Goal: Task Accomplishment & Management: Complete application form

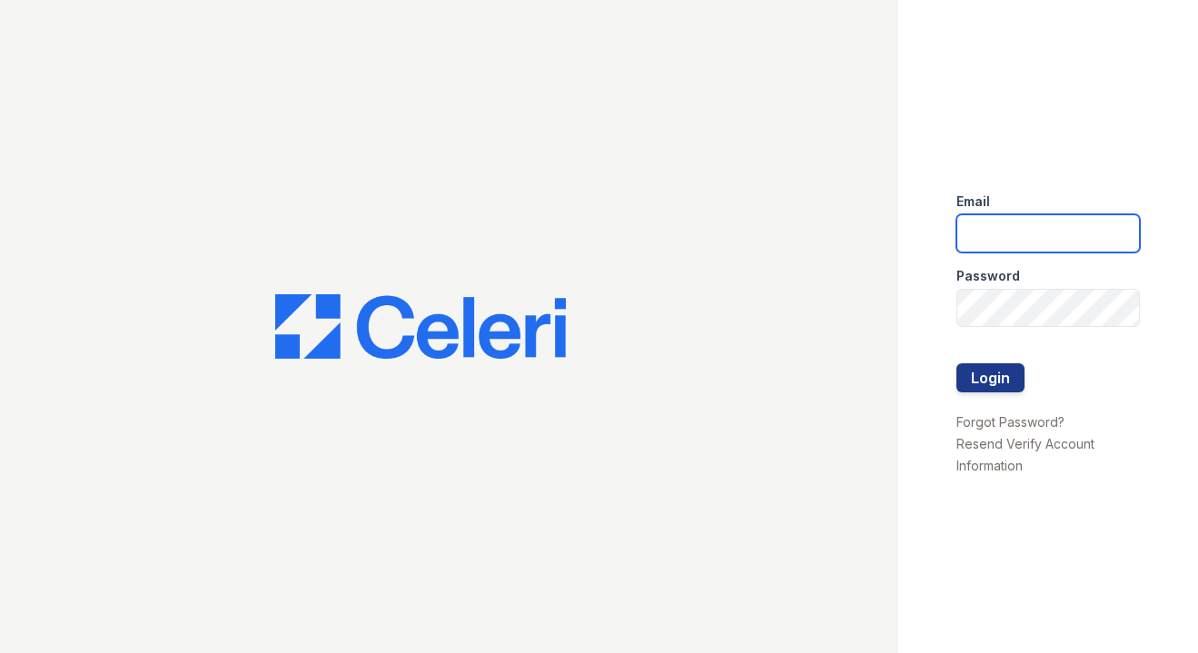
type input "[EMAIL_ADDRESS][DOMAIN_NAME]"
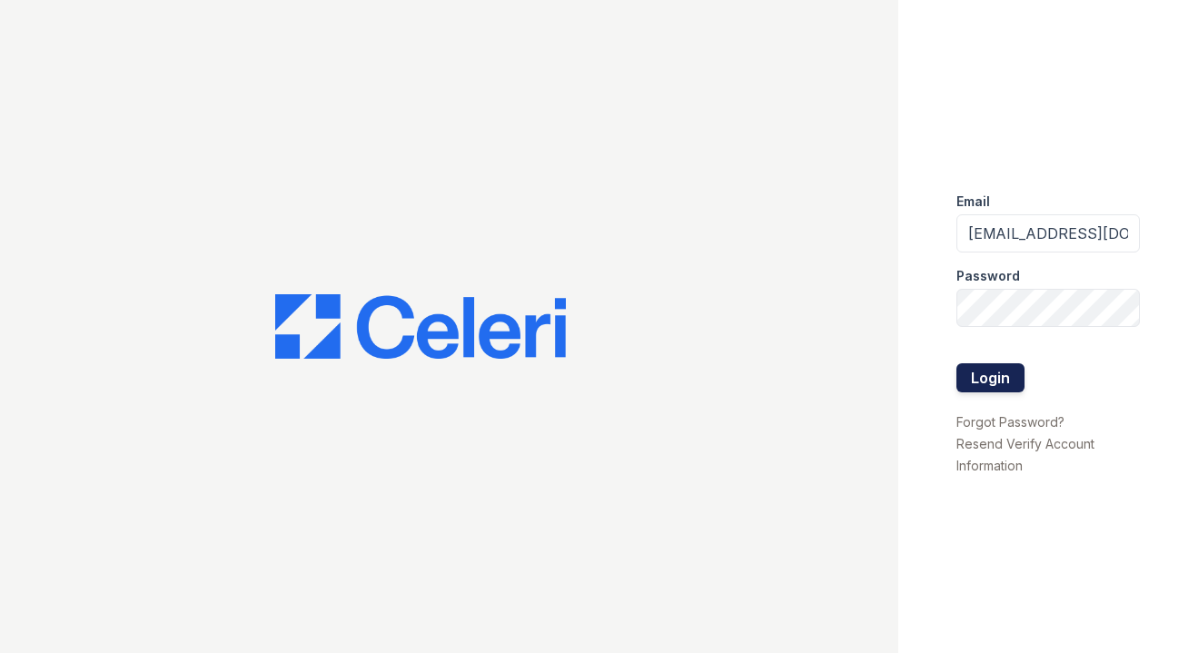
click at [994, 367] on button "Login" at bounding box center [990, 377] width 68 height 29
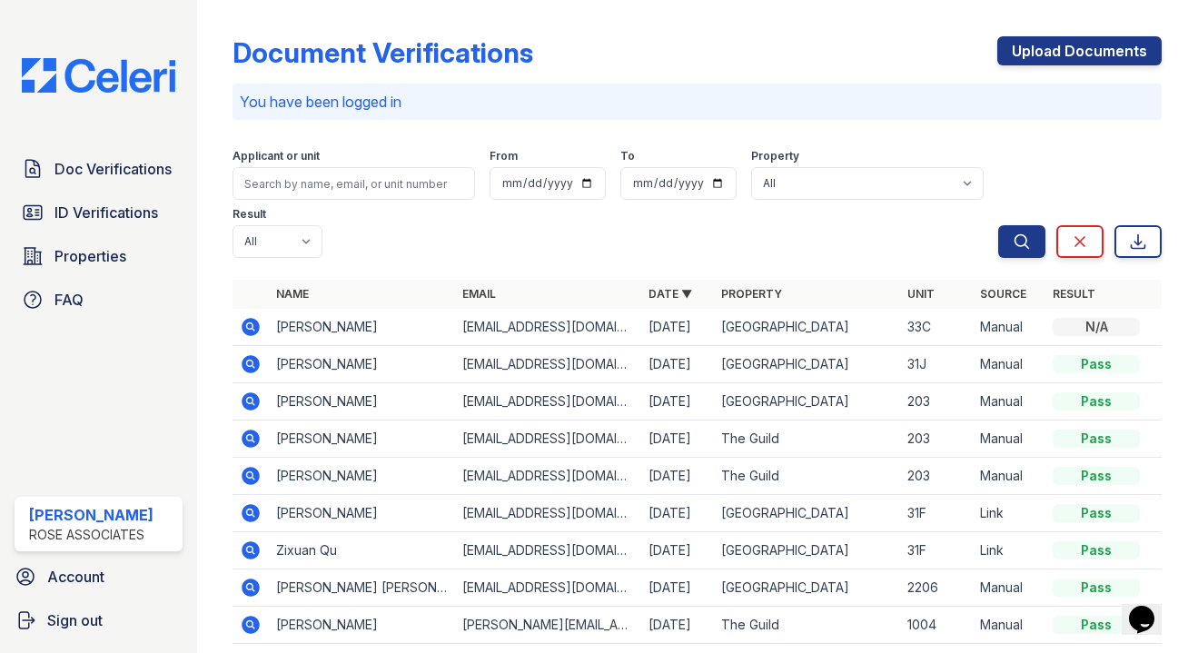
drag, startPoint x: 1042, startPoint y: 52, endPoint x: 946, endPoint y: 73, distance: 97.6
click at [1042, 53] on link "Upload Documents" at bounding box center [1079, 50] width 164 height 29
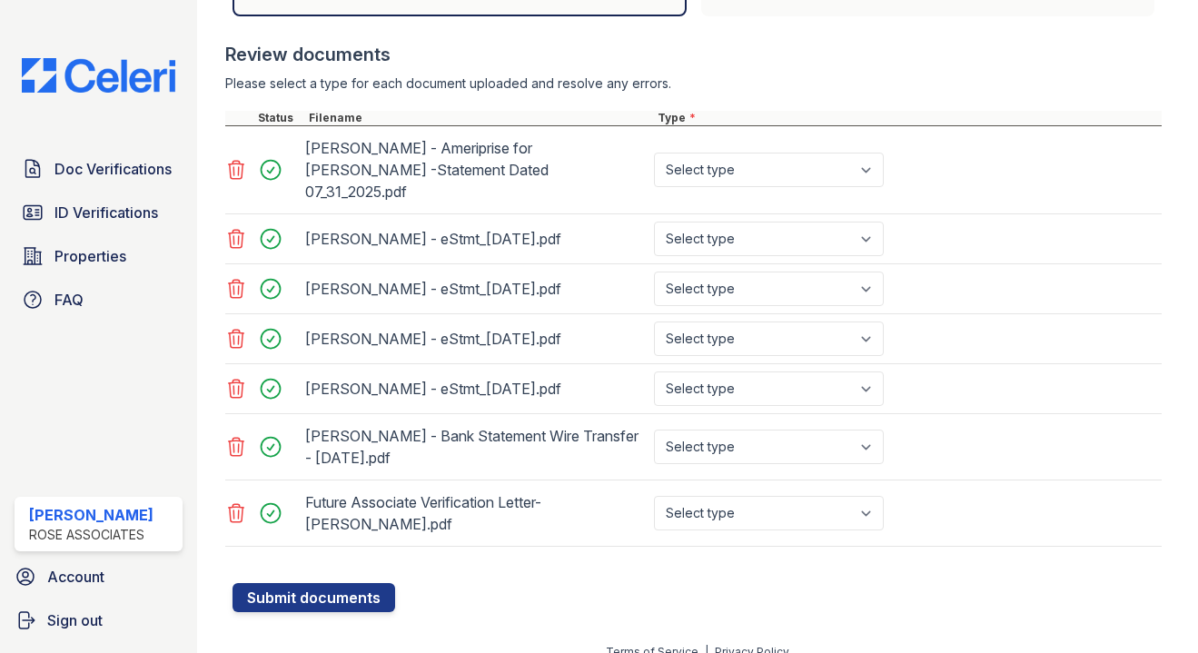
scroll to position [644, 0]
select select "offer_letter"
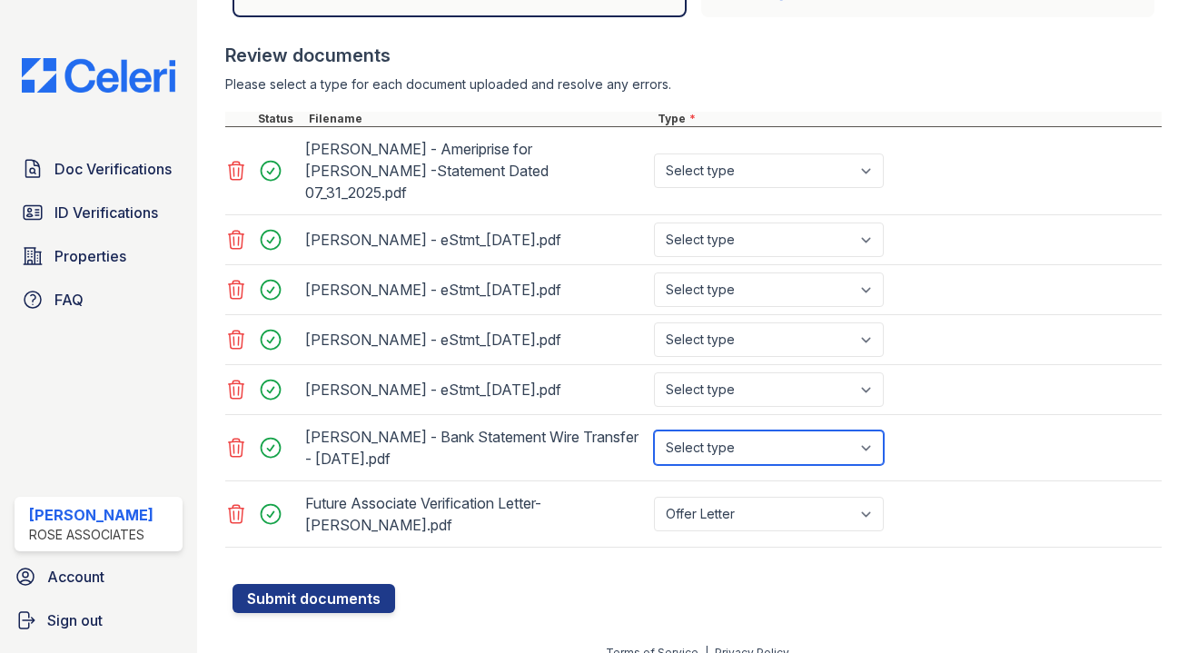
select select "bank_statement"
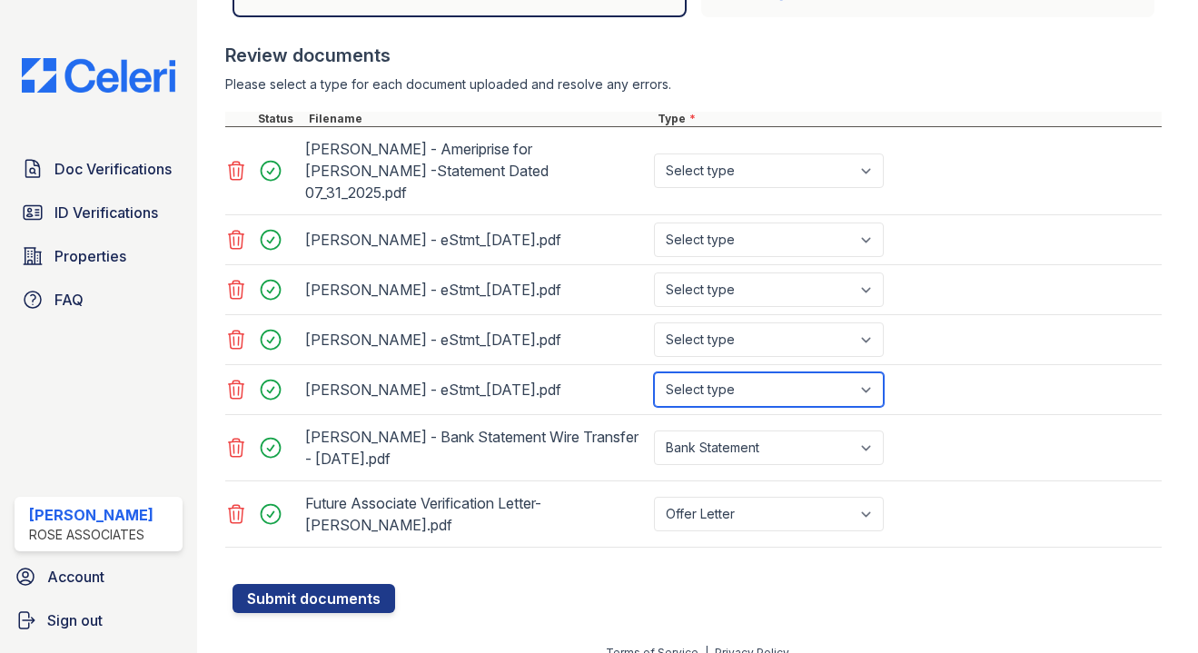
select select "bank_statement"
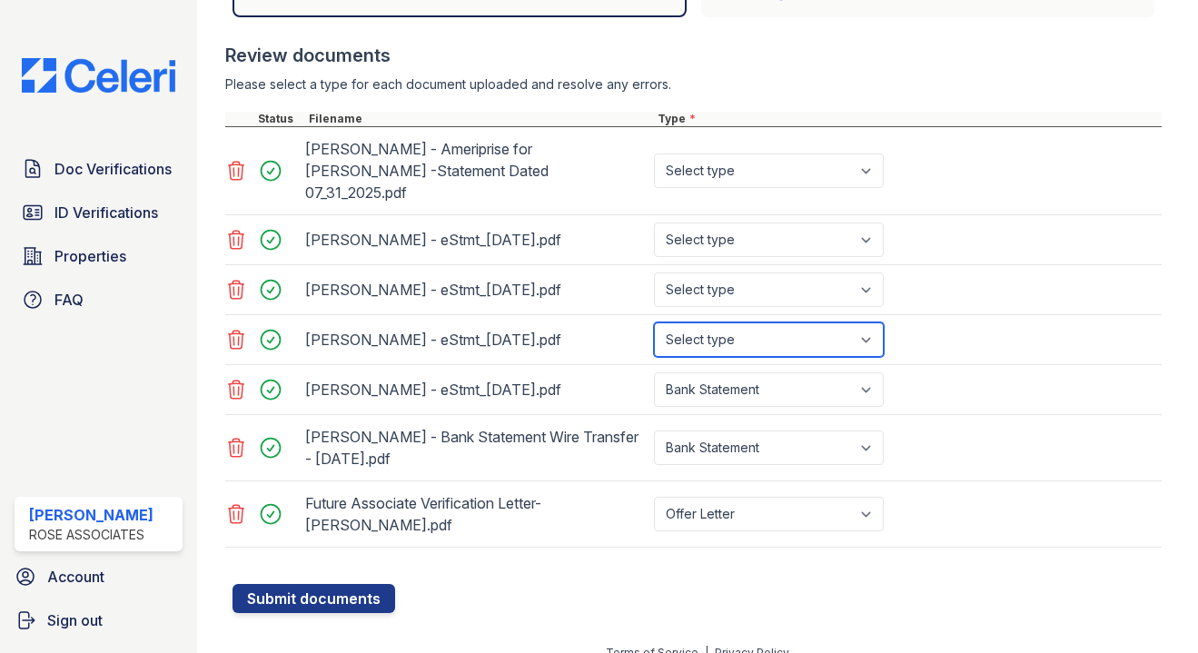
select select "bank_statement"
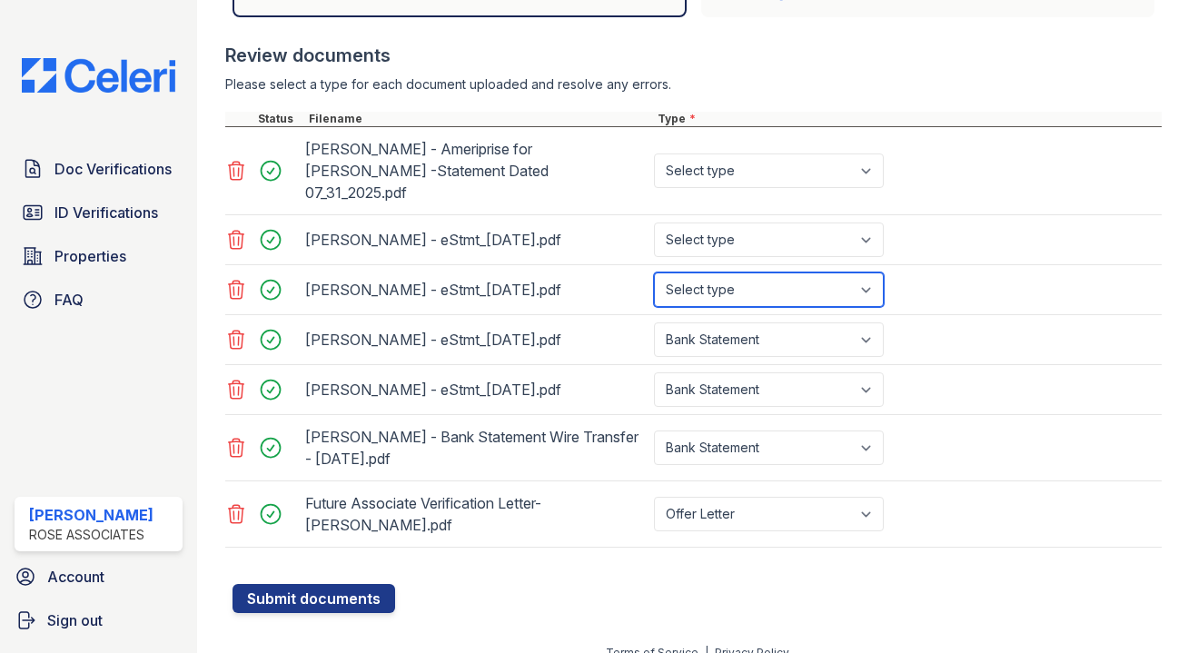
select select "bank_statement"
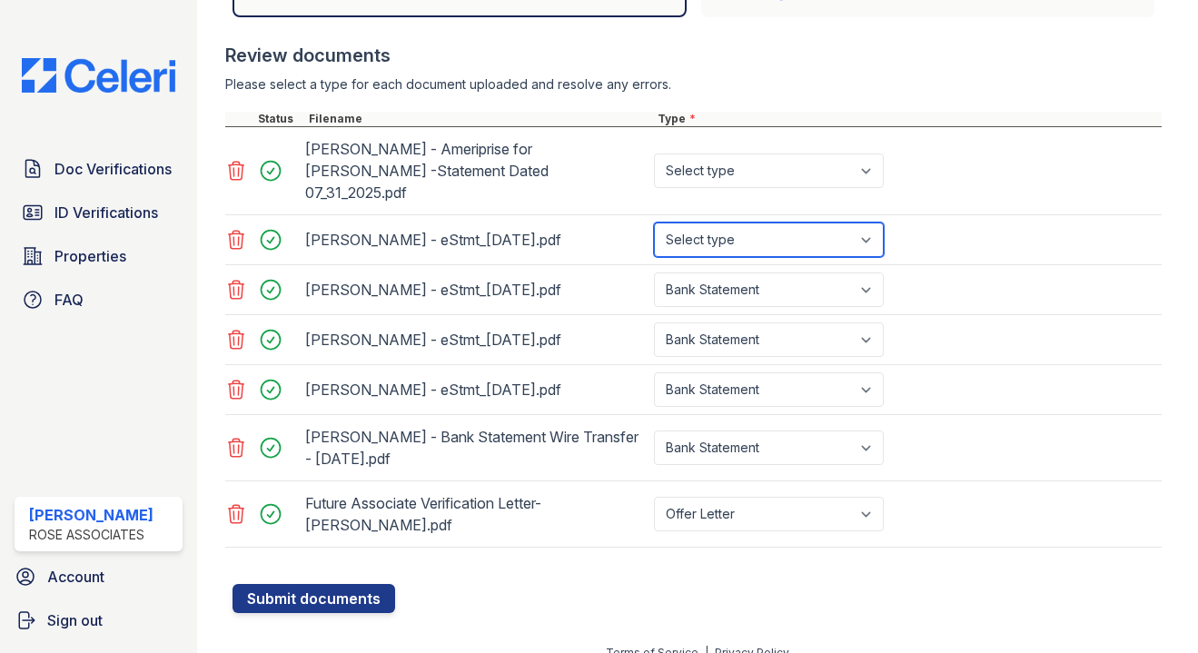
select select "bank_statement"
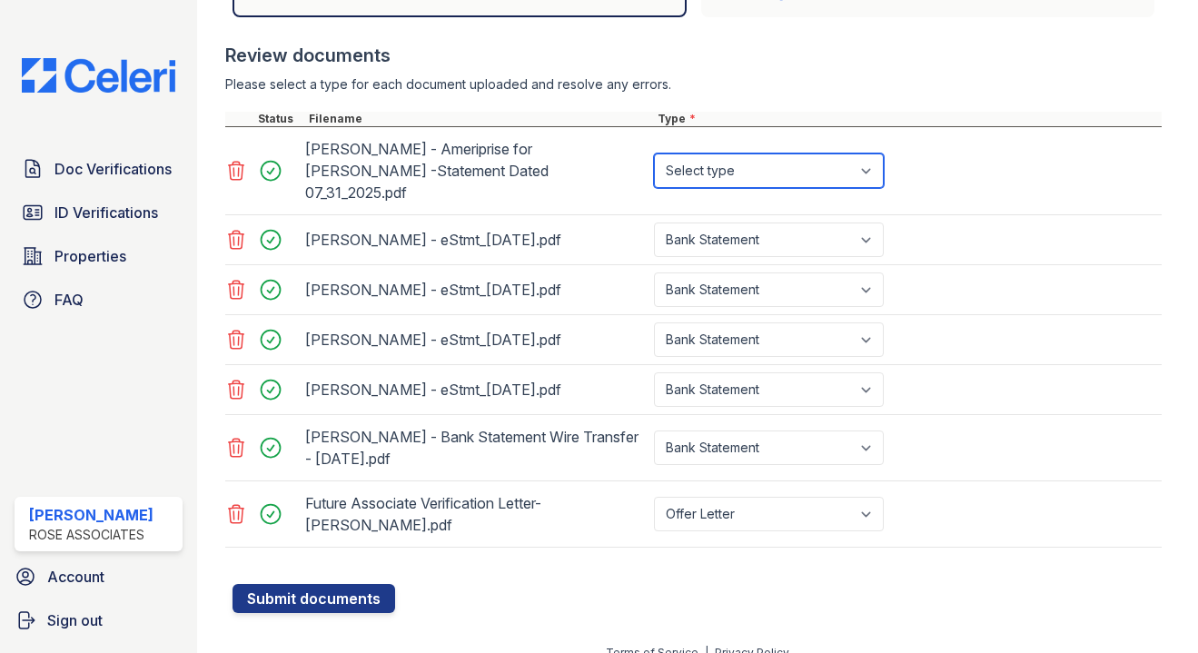
select select "bank_statement"
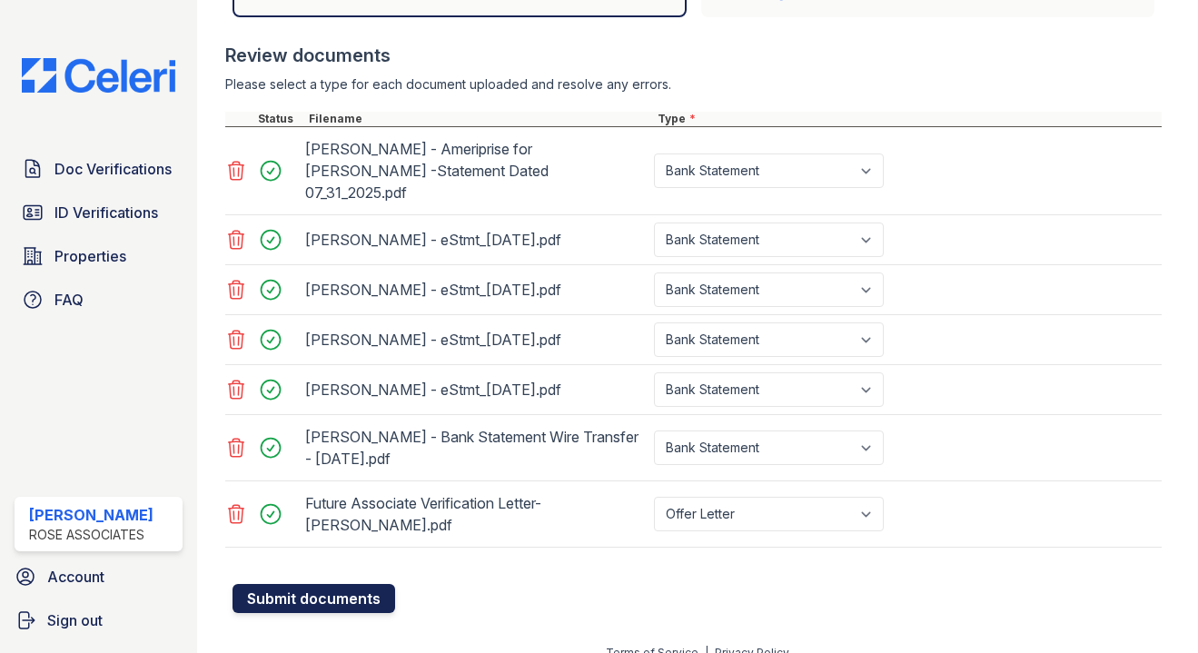
click at [311, 584] on button "Submit documents" at bounding box center [313, 598] width 163 height 29
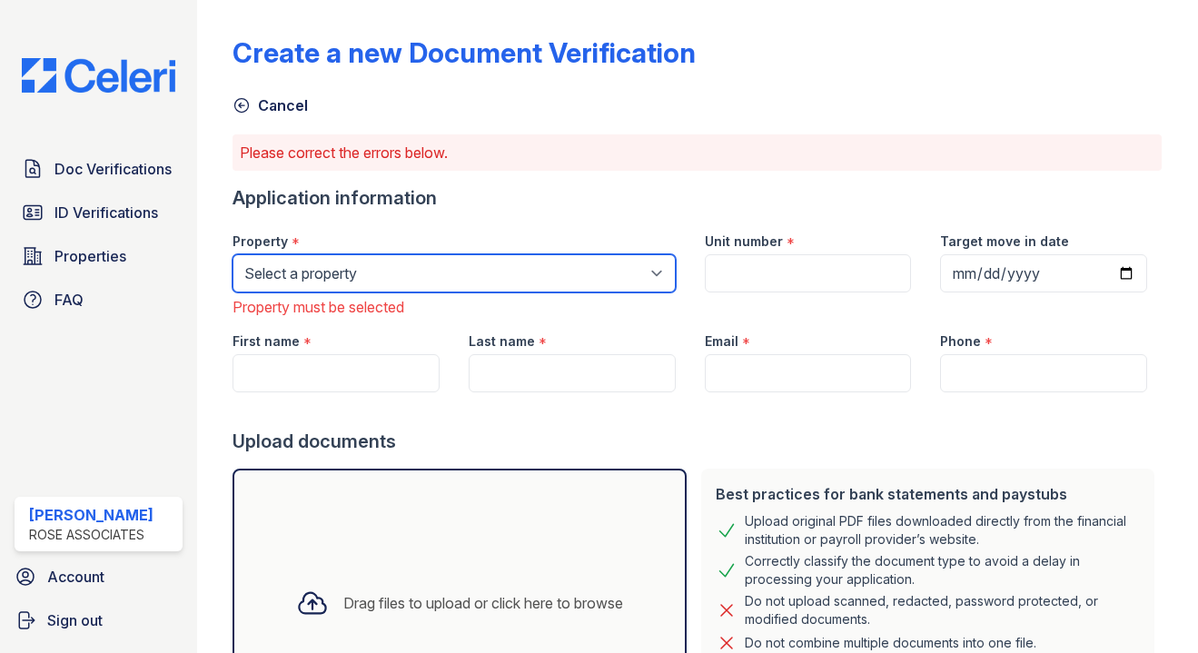
select select "3109"
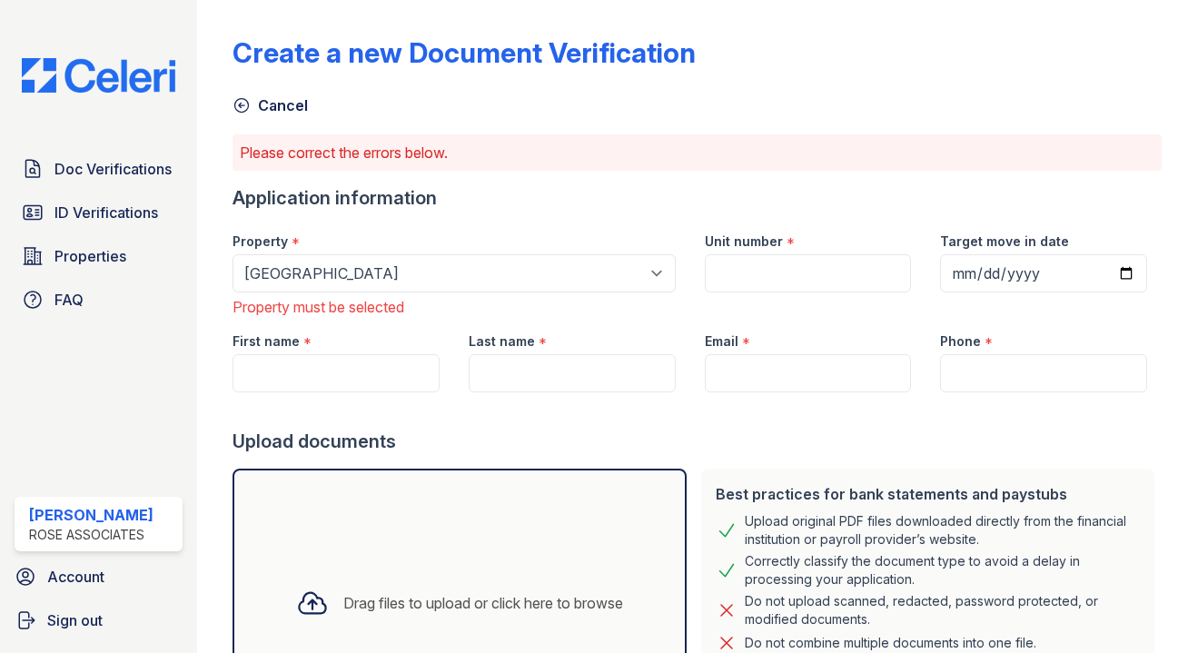
click at [776, 252] on div "Unit number *" at bounding box center [808, 236] width 207 height 36
click at [767, 274] on input "Unit number" at bounding box center [808, 273] width 207 height 38
type input "28J"
drag, startPoint x: 422, startPoint y: 376, endPoint x: 407, endPoint y: 365, distance: 18.9
paste input "Jayla Kristian Goodloe"
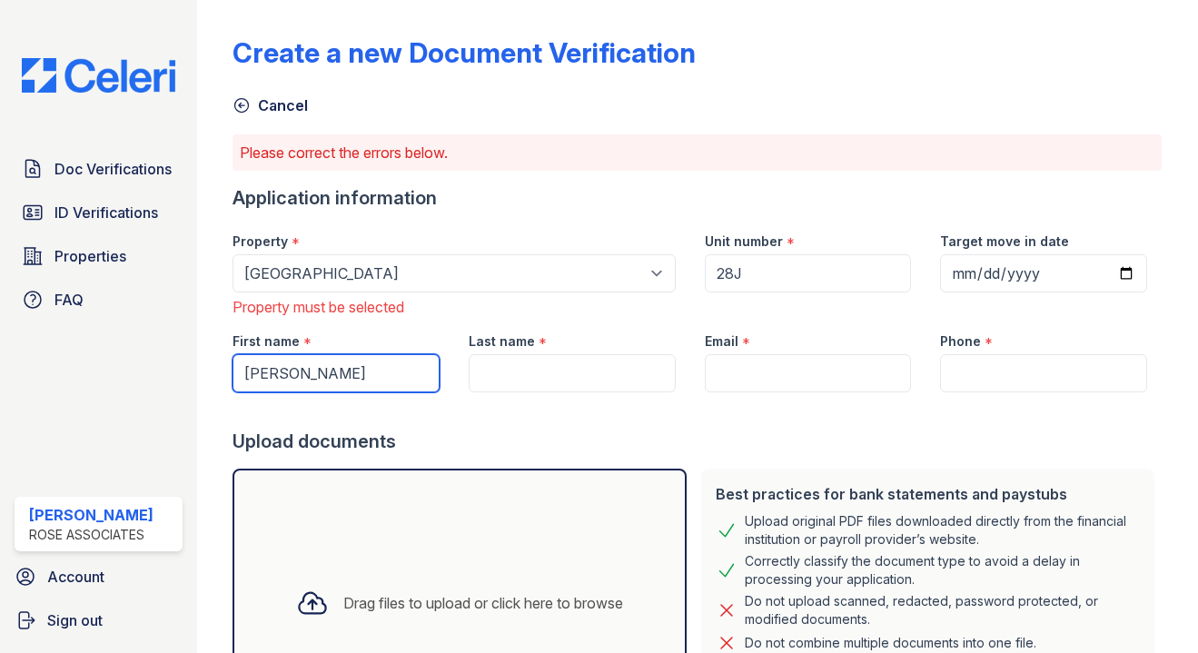
click at [361, 373] on input "Jayla Kristian Goodloe" at bounding box center [335, 373] width 207 height 38
drag, startPoint x: 361, startPoint y: 373, endPoint x: 531, endPoint y: 370, distance: 169.9
click at [361, 373] on input "Jayla Kristian Goodloe" at bounding box center [335, 373] width 207 height 38
type input "Jayla Kristian"
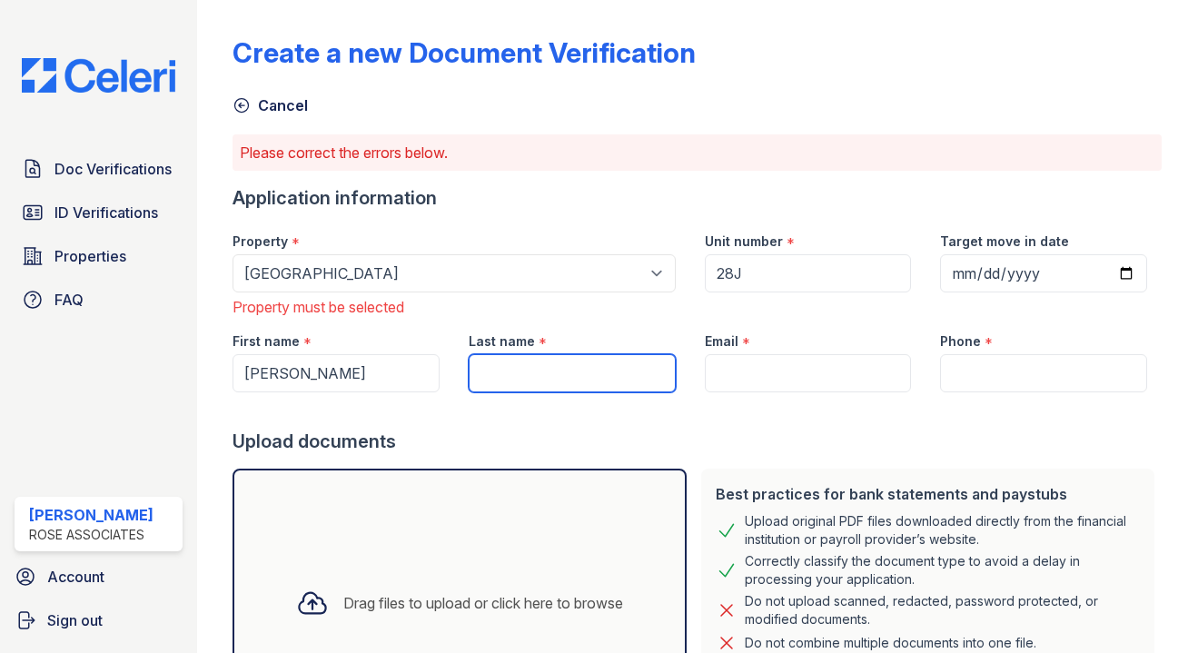
drag, startPoint x: 542, startPoint y: 369, endPoint x: 733, endPoint y: 357, distance: 191.1
paste input "[PERSON_NAME]"
type input "[PERSON_NAME]"
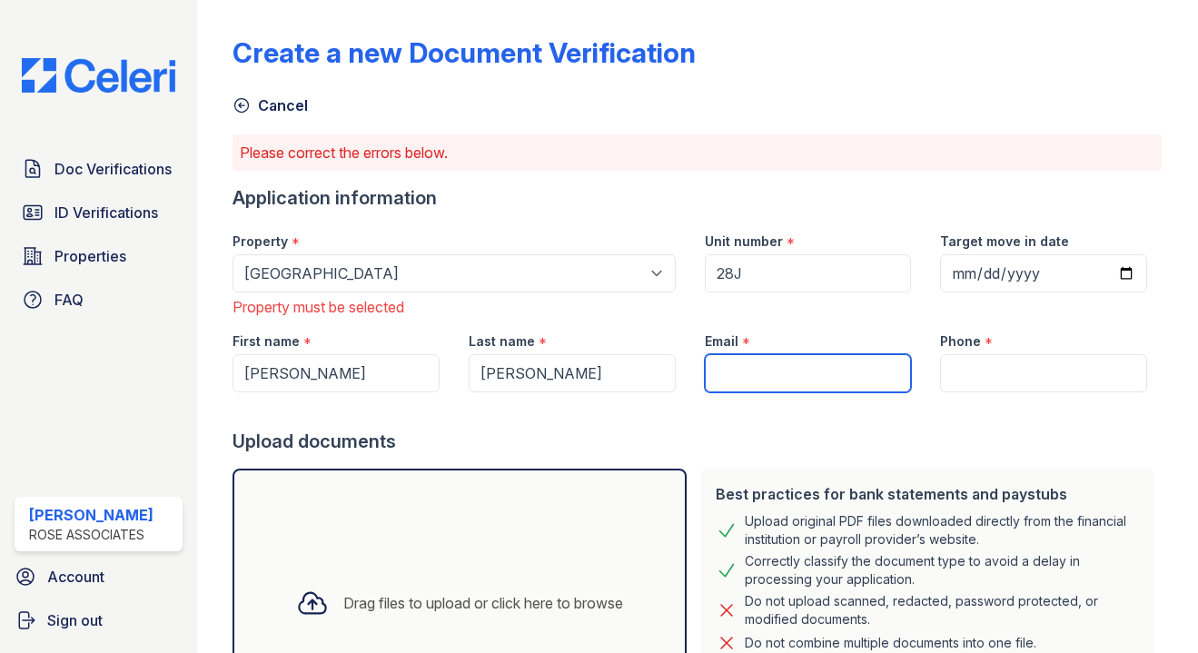
drag, startPoint x: 830, startPoint y: 363, endPoint x: 878, endPoint y: 367, distance: 48.3
paste input "jaylagoodloe2@gmail.com"
type input "jaylagoodloe2@gmail.com"
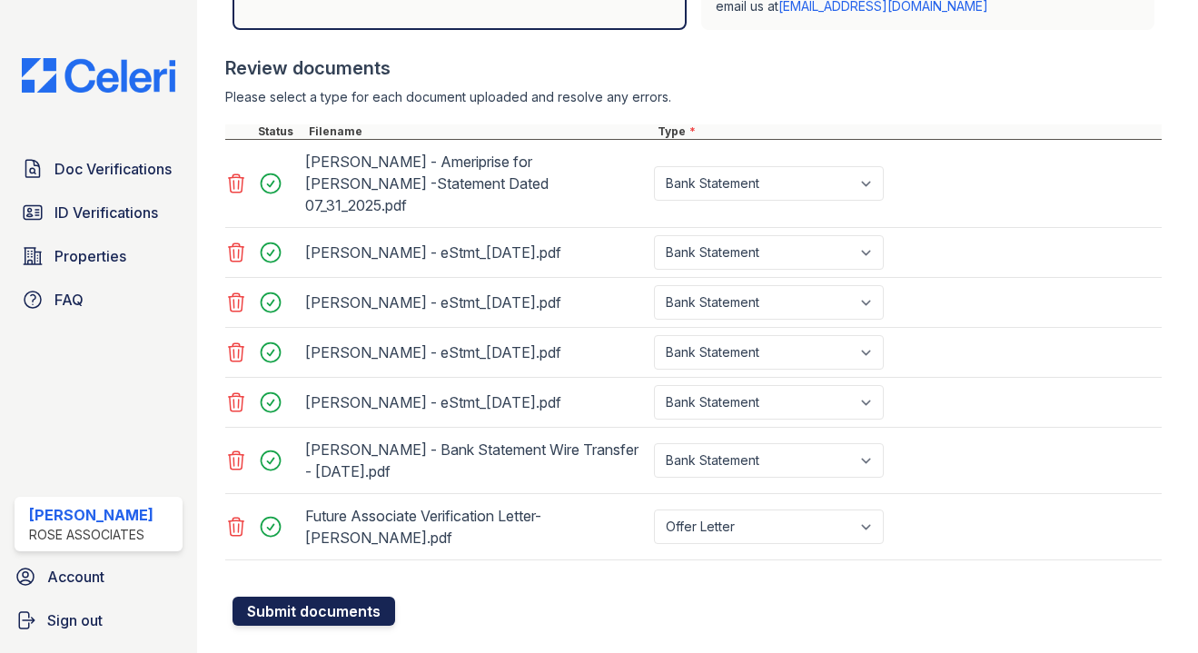
type input "555-555-5555"
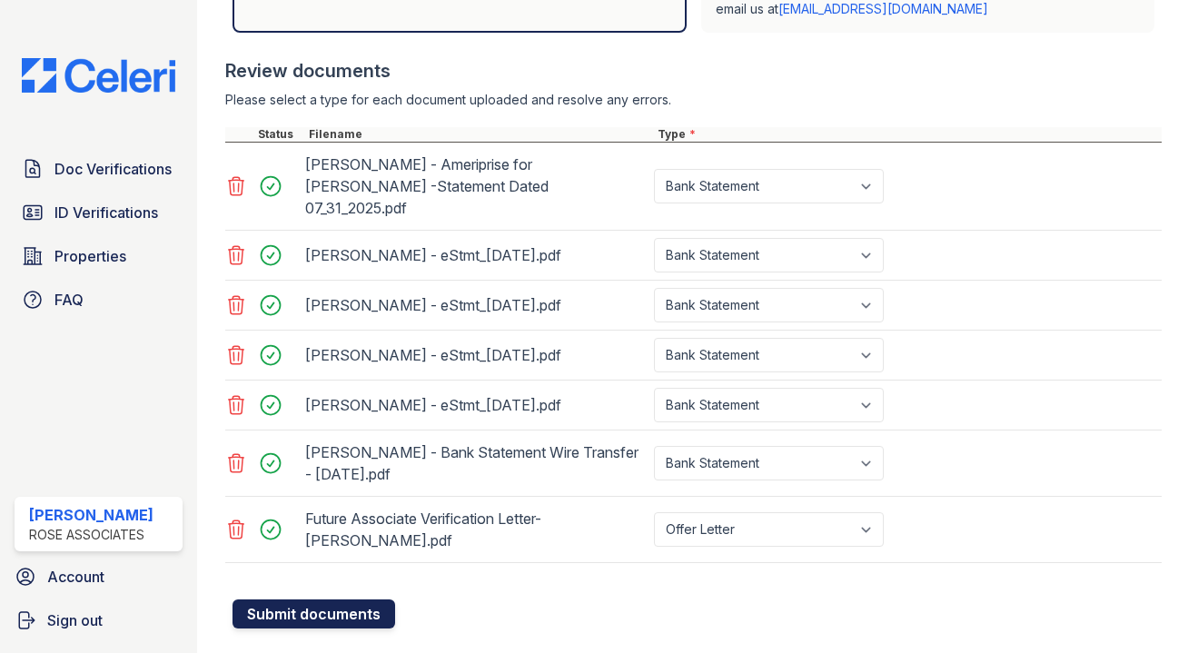
click at [293, 599] on button "Submit documents" at bounding box center [313, 613] width 163 height 29
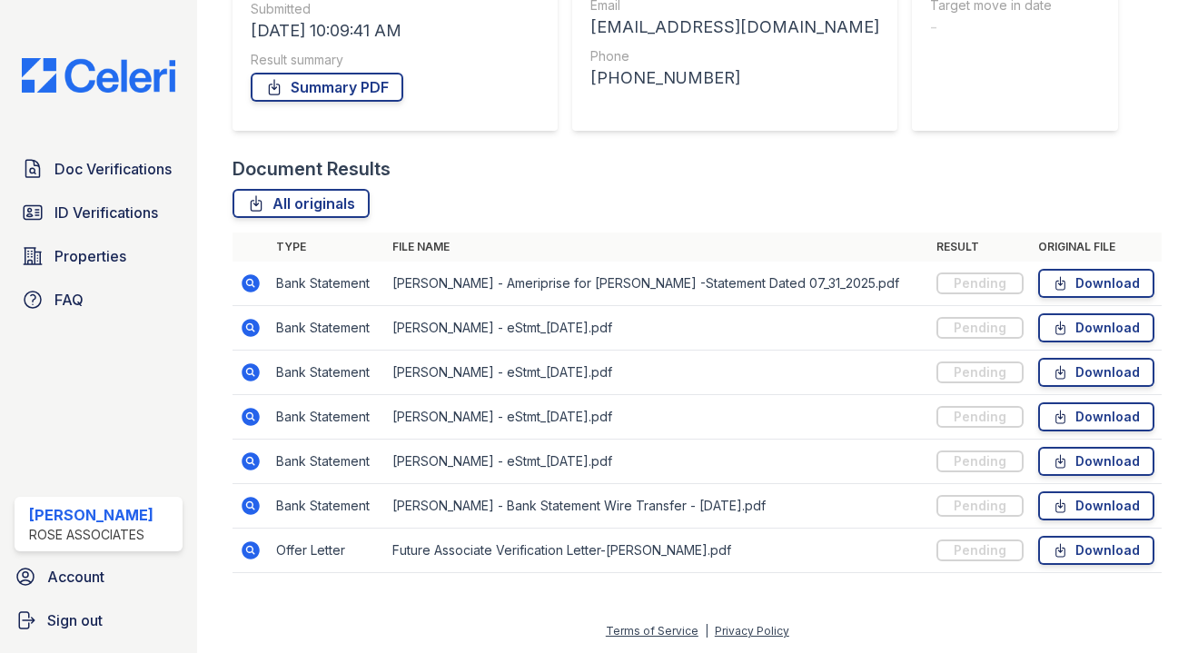
scroll to position [341, 0]
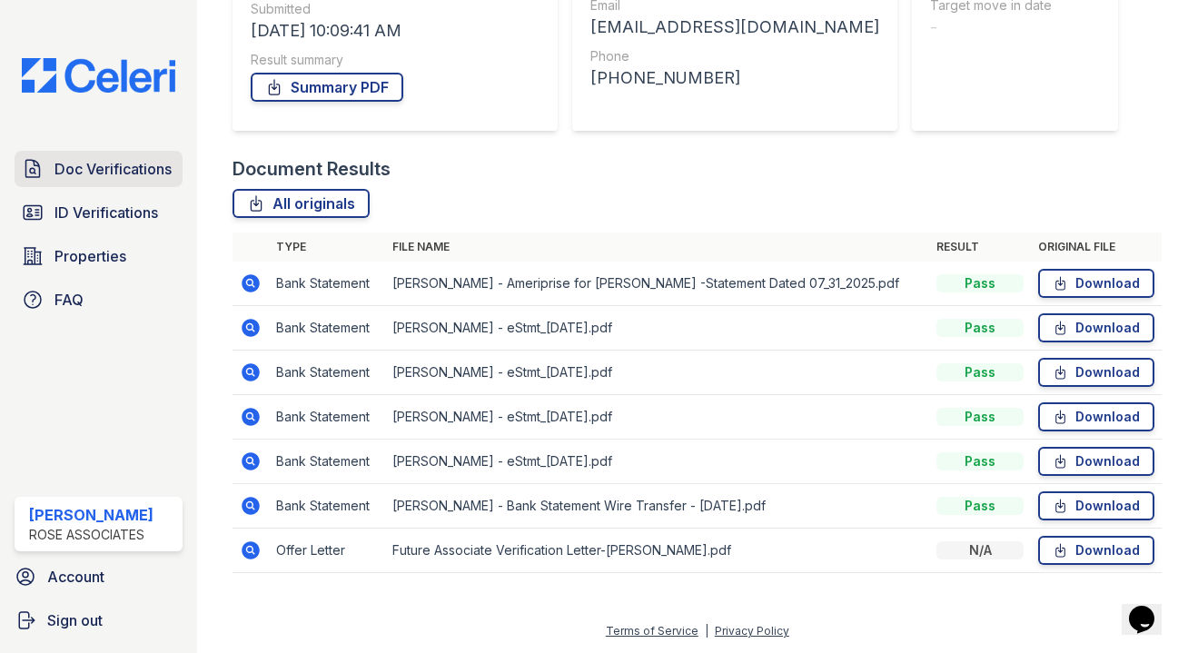
click at [155, 159] on span "Doc Verifications" at bounding box center [112, 169] width 117 height 22
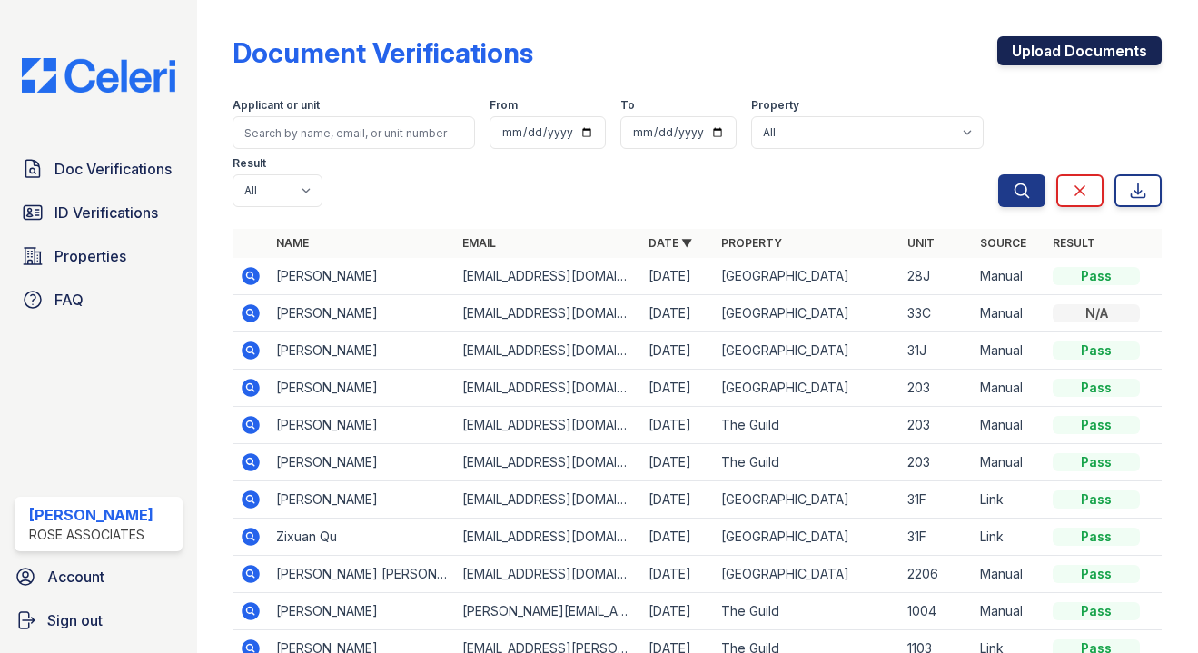
click at [1104, 55] on link "Upload Documents" at bounding box center [1079, 50] width 164 height 29
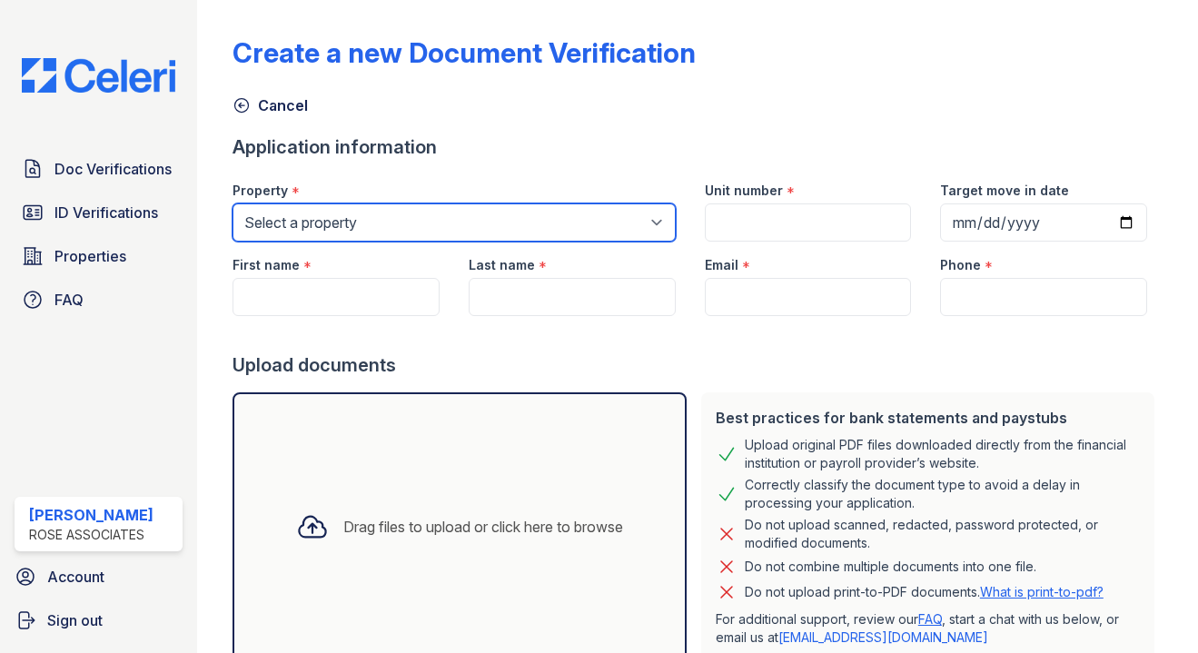
select select "3109"
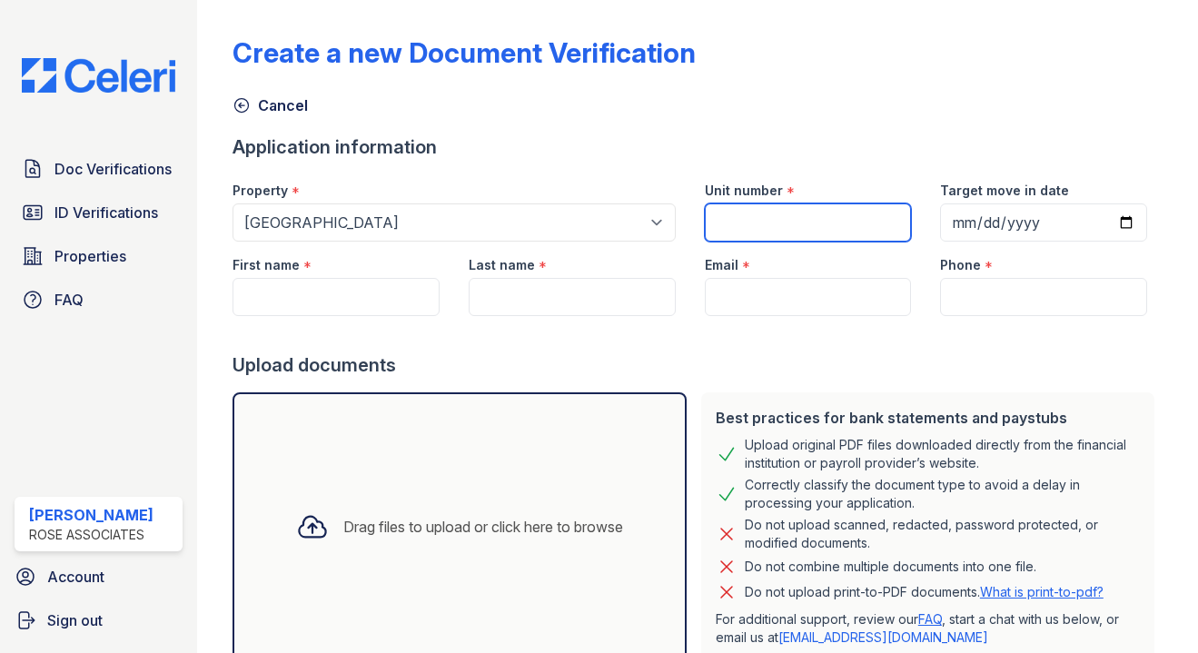
click at [753, 217] on input "Unit number" at bounding box center [808, 222] width 207 height 38
type input "28J"
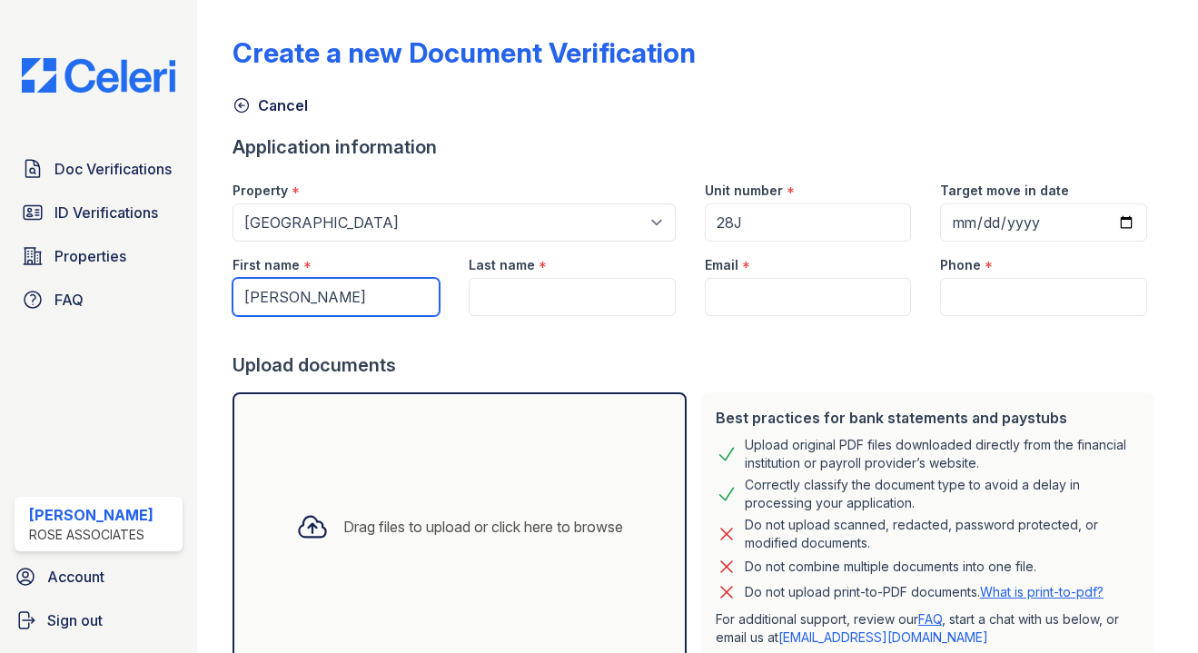
type input "Jerry"
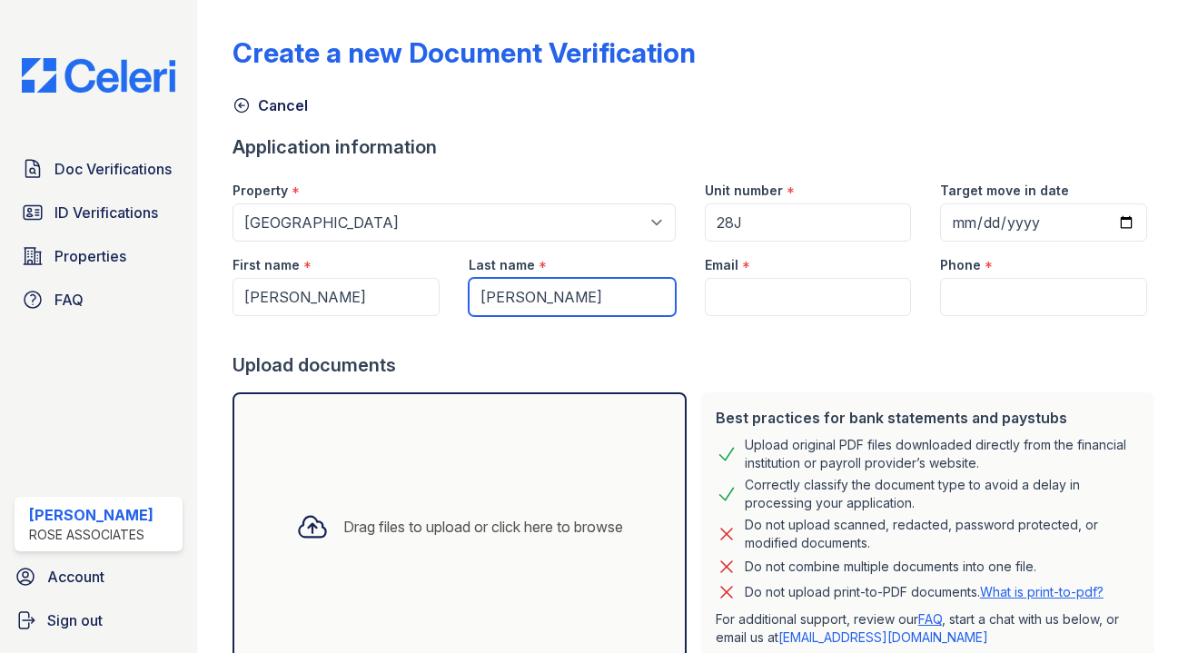
type input "Goodloe"
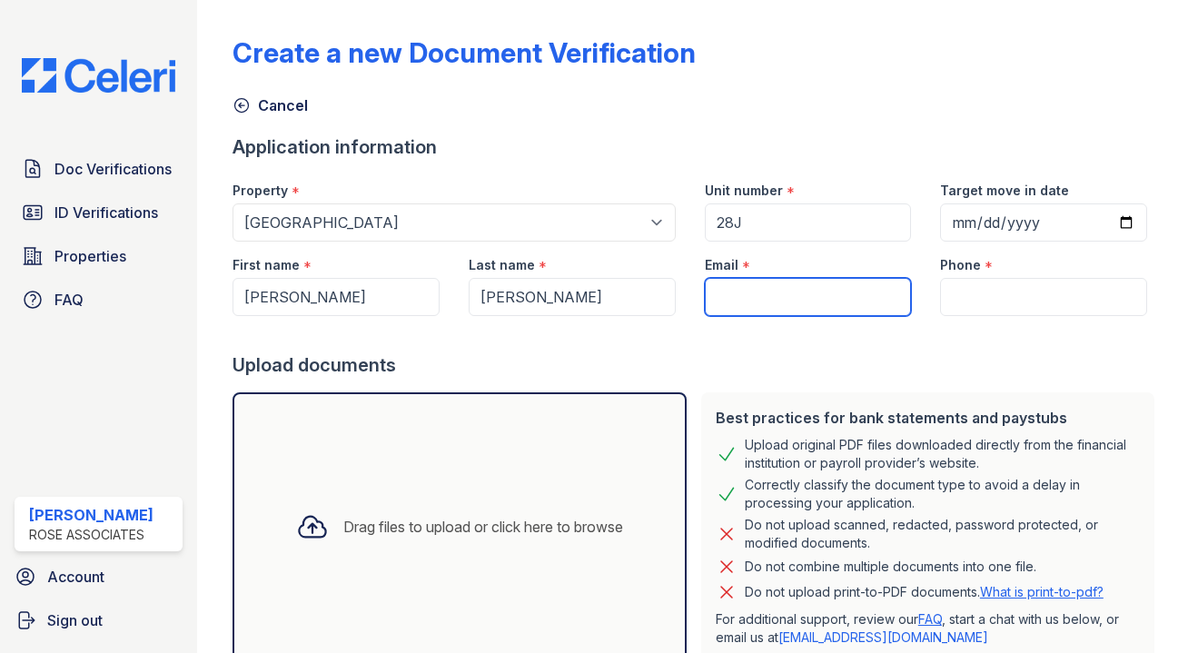
paste input "[EMAIL_ADDRESS][DOMAIN_NAME]"
type input "[EMAIL_ADDRESS][DOMAIN_NAME]"
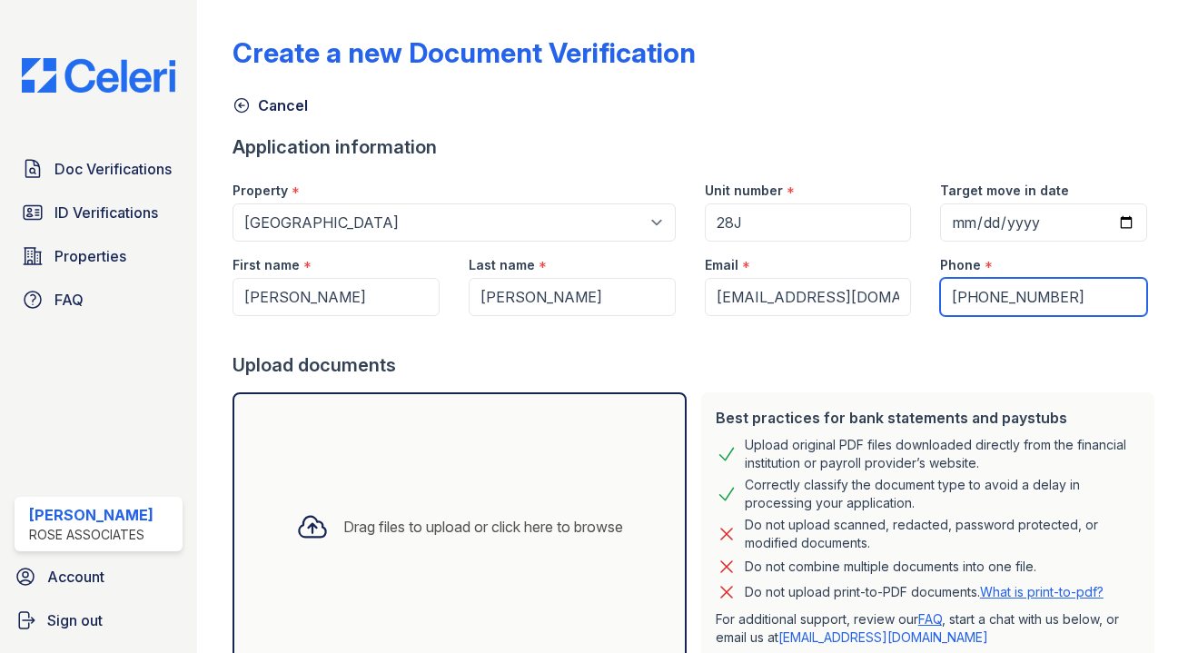
type input "555-555-5555"
click at [920, 420] on div "Best practices for bank statements and paystubs" at bounding box center [928, 418] width 424 height 22
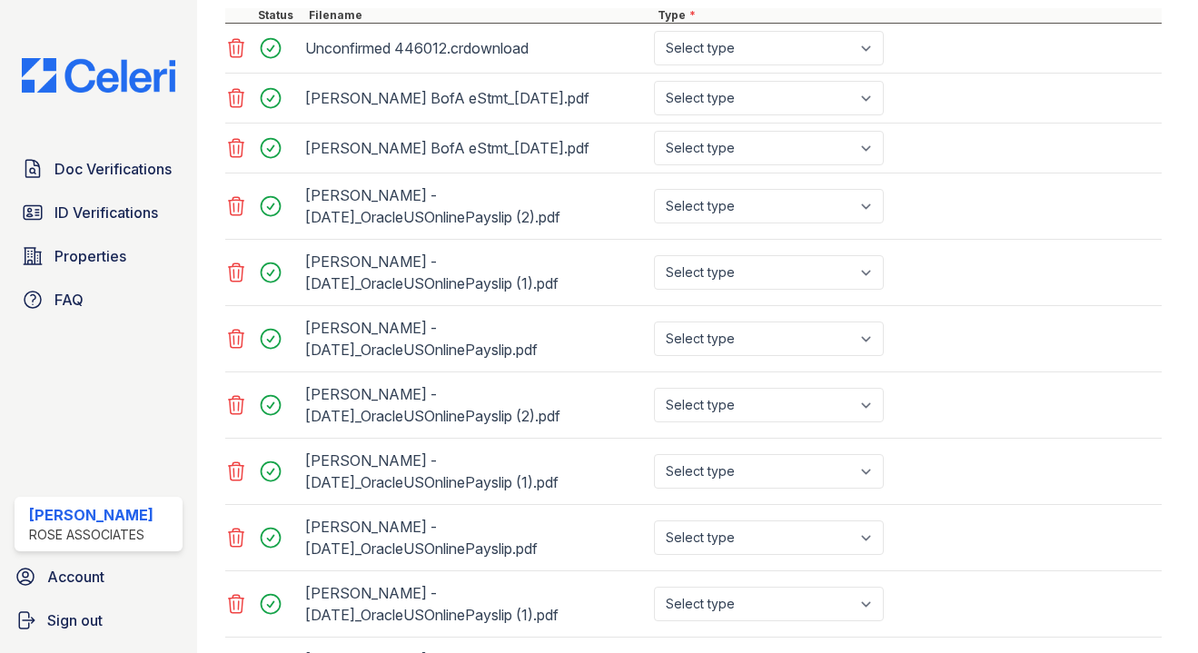
scroll to position [708, 0]
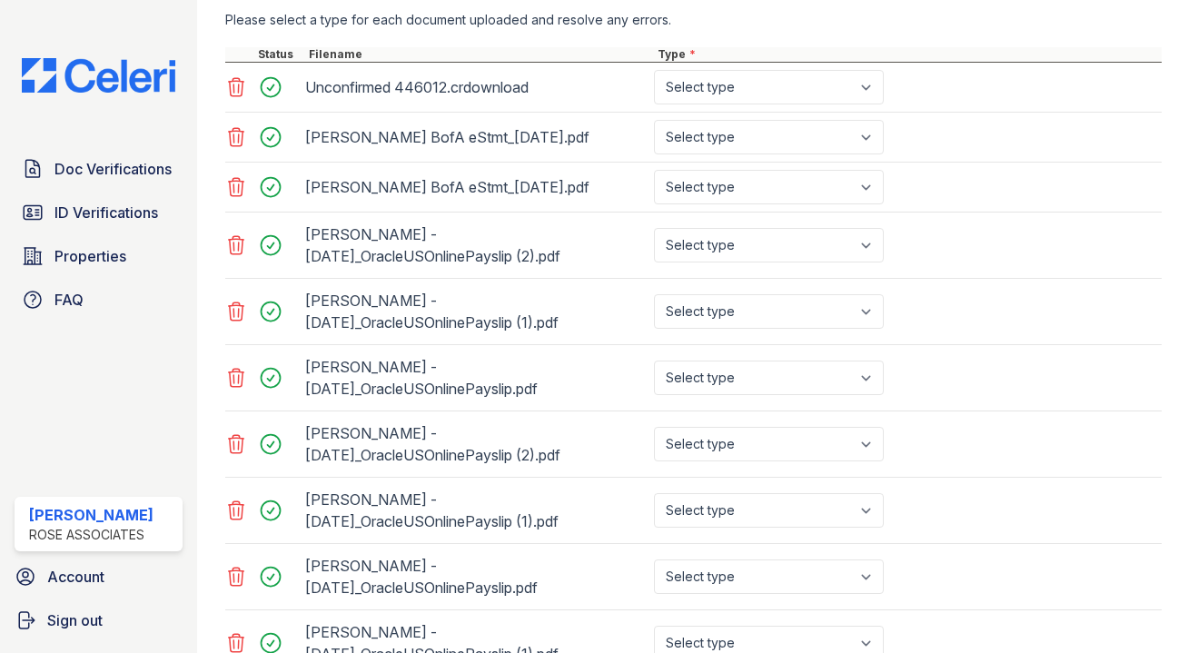
click at [237, 91] on icon at bounding box center [236, 87] width 22 height 22
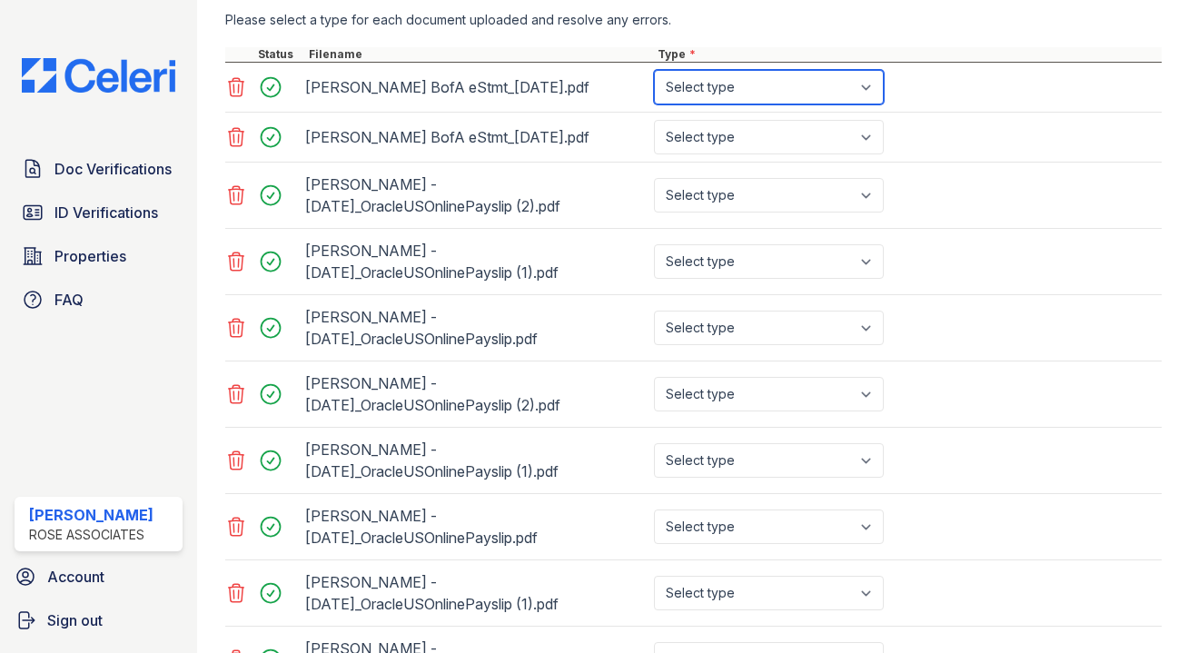
select select "bank_statement"
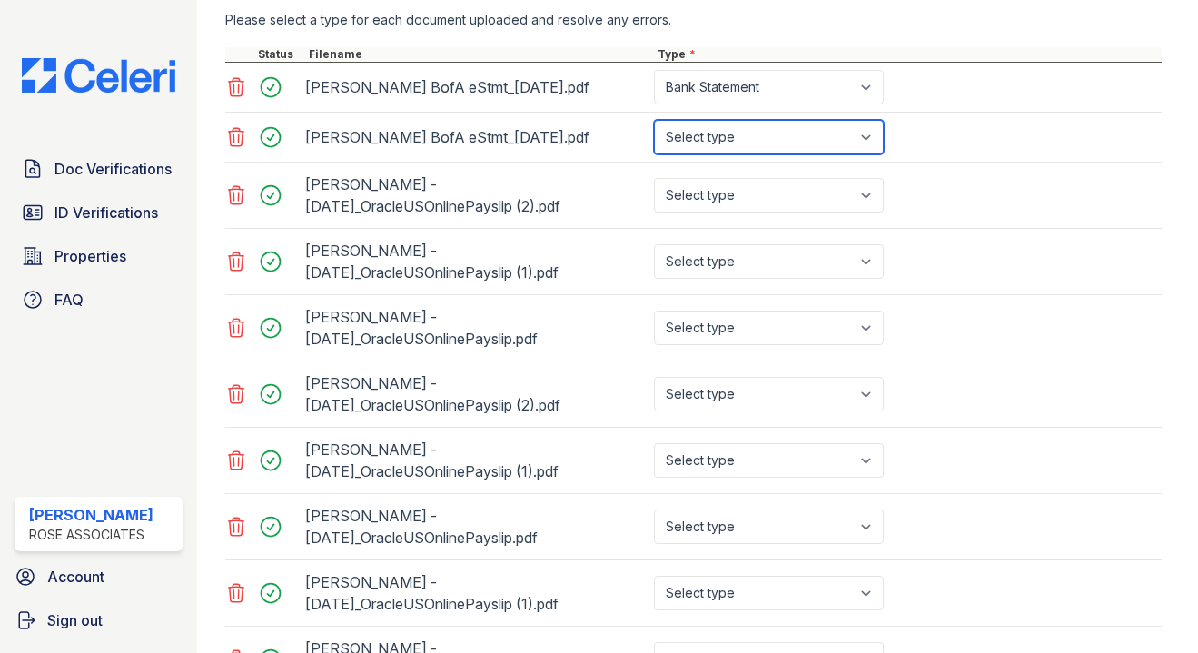
select select "bank_statement"
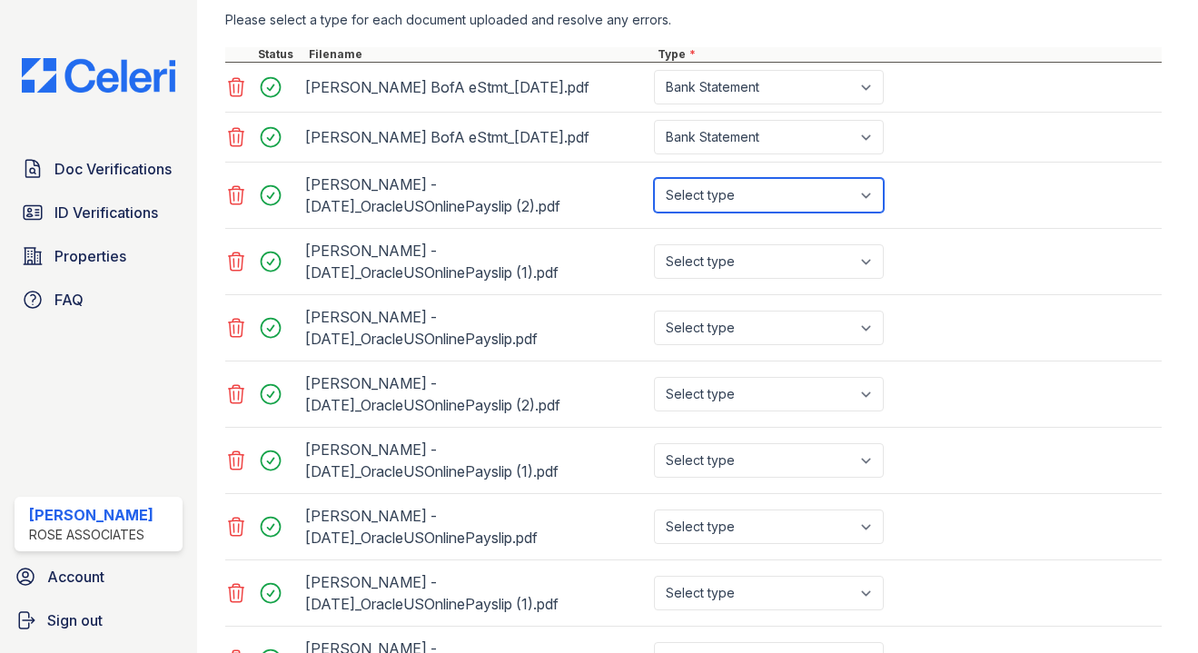
select select "paystub"
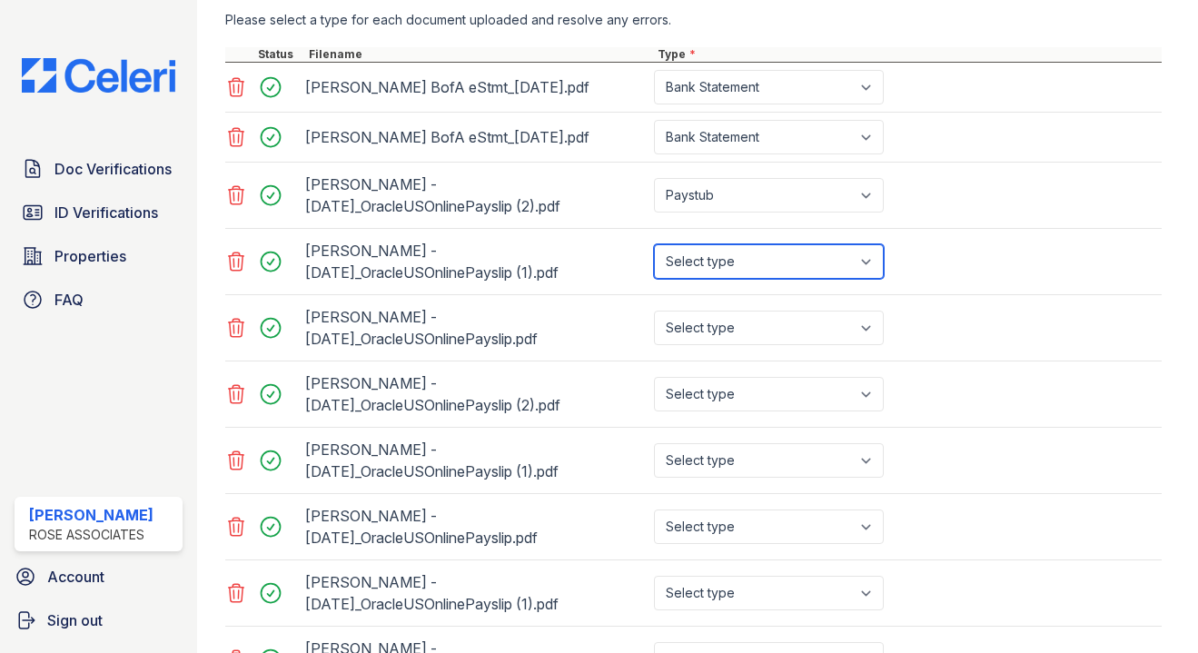
select select "paystub"
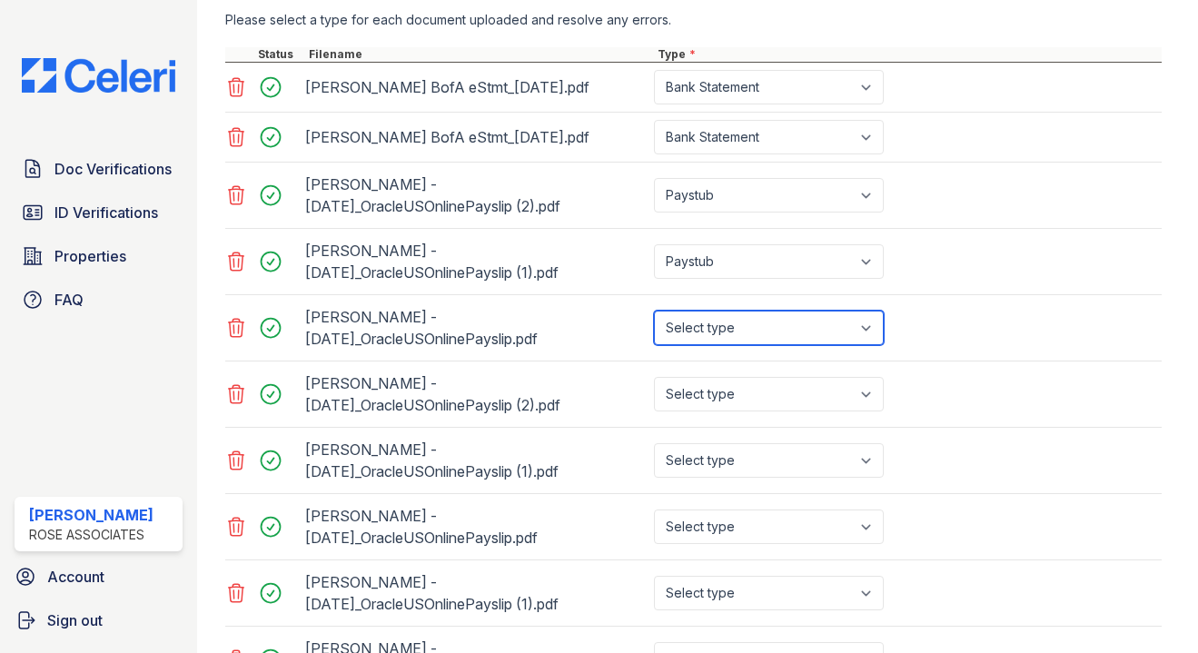
select select "paystub"
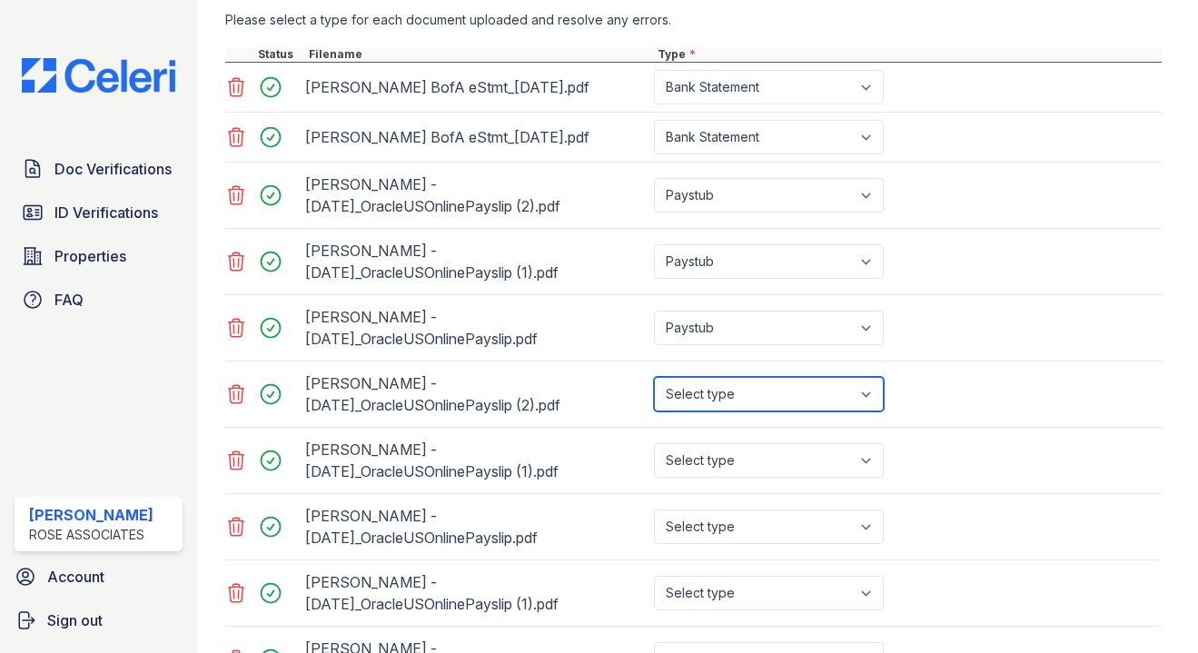
select select "paystub"
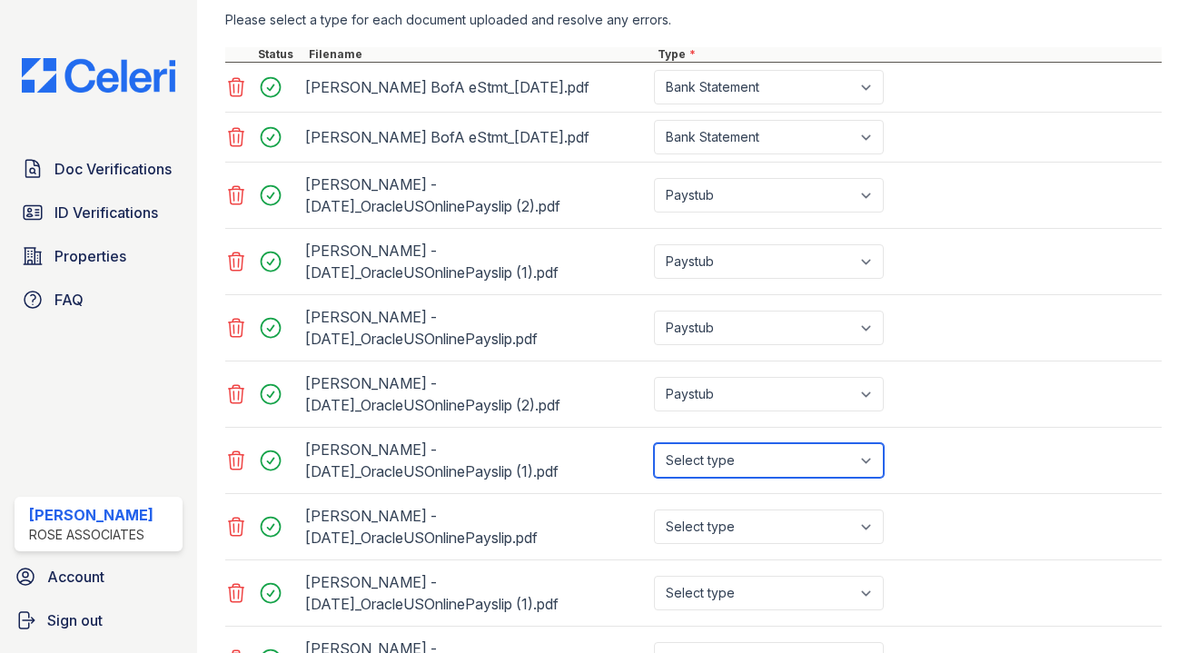
select select "paystub"
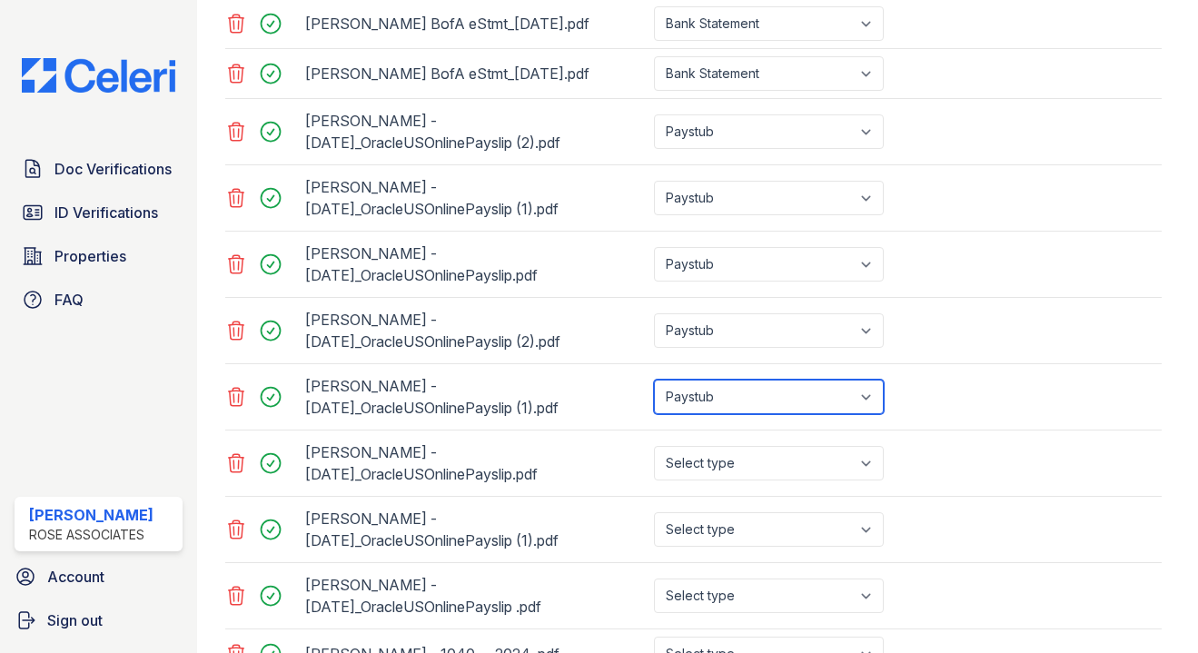
scroll to position [776, 0]
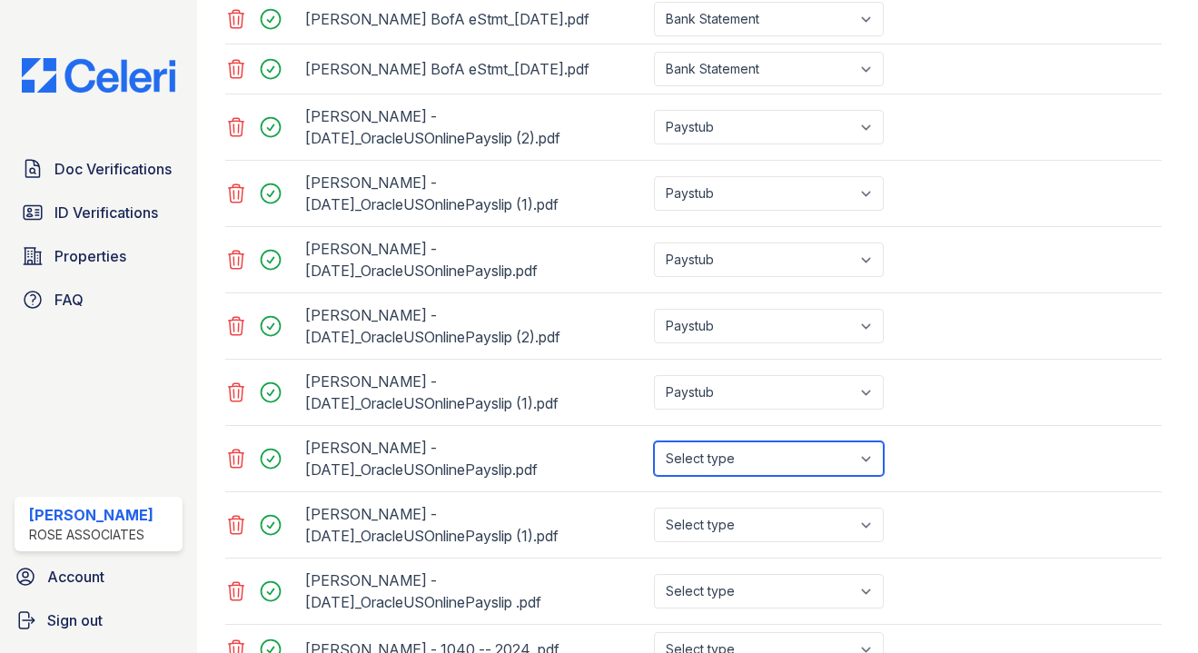
select select "paystub"
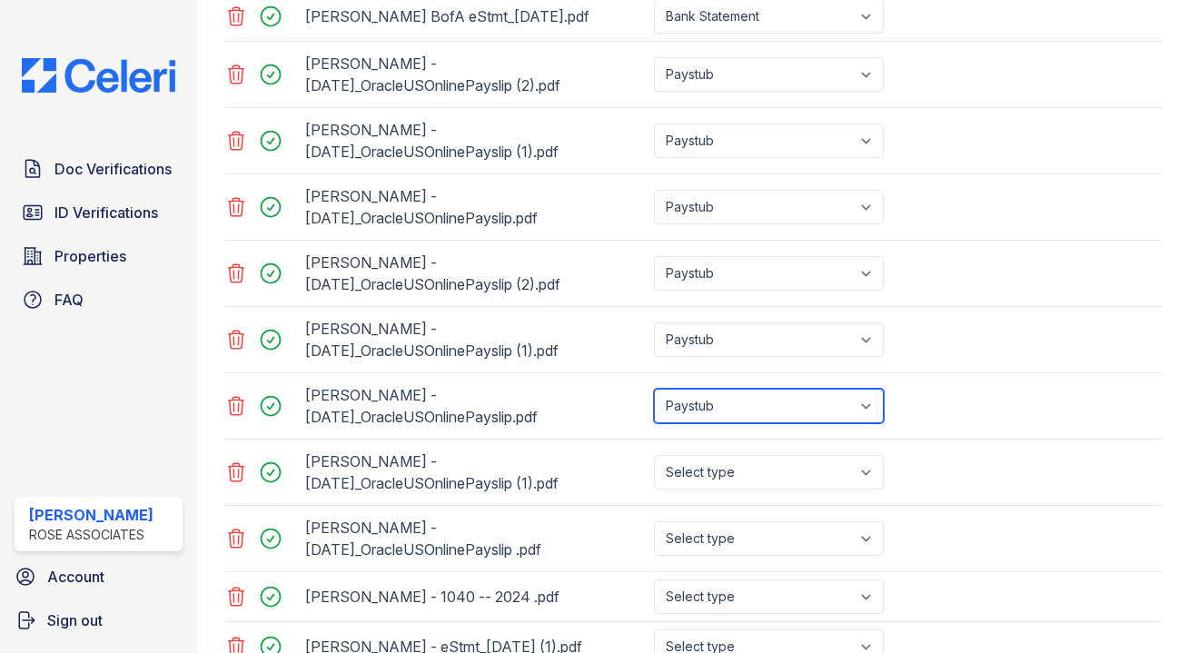
scroll to position [845, 0]
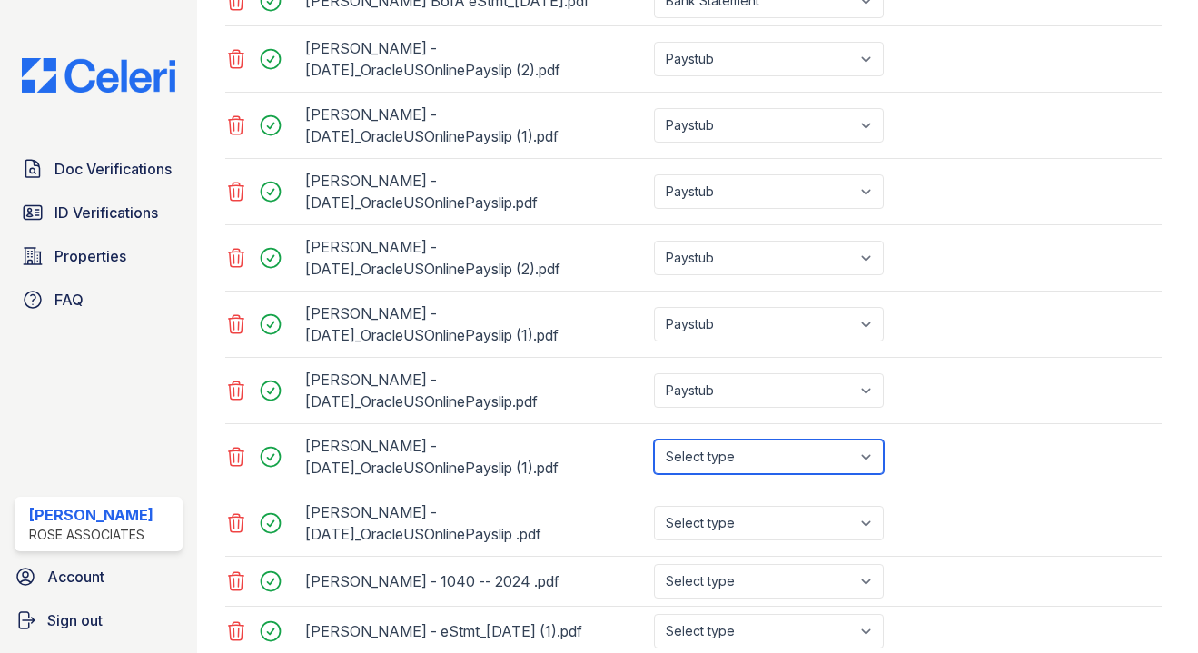
select select "paystub"
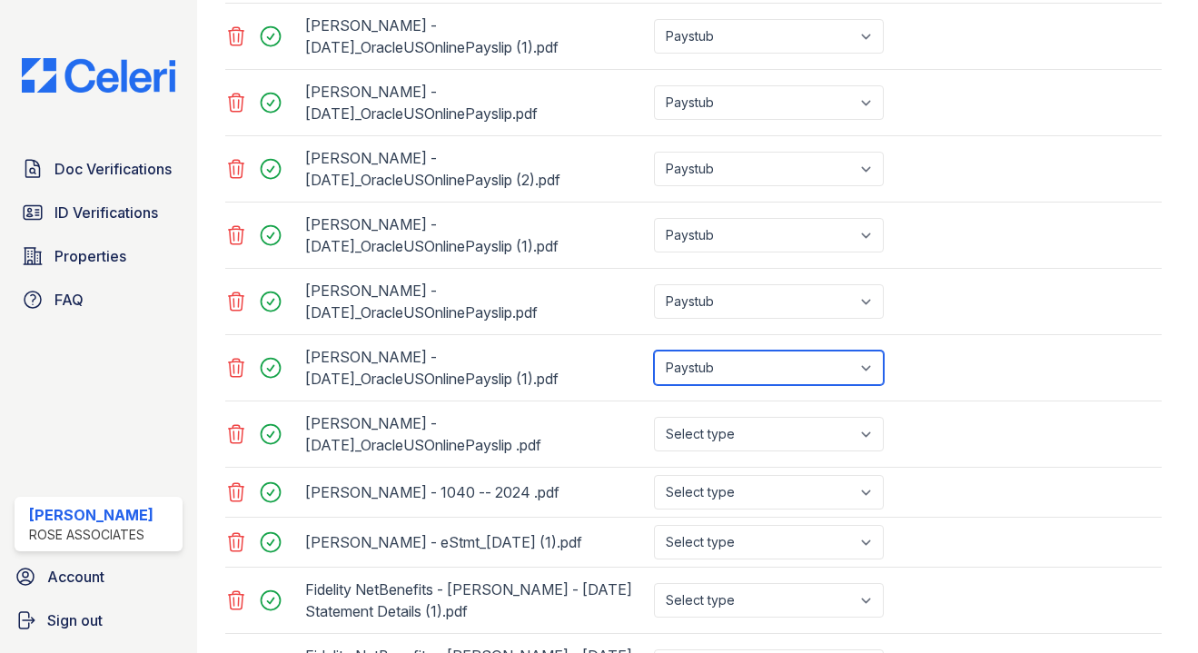
scroll to position [937, 0]
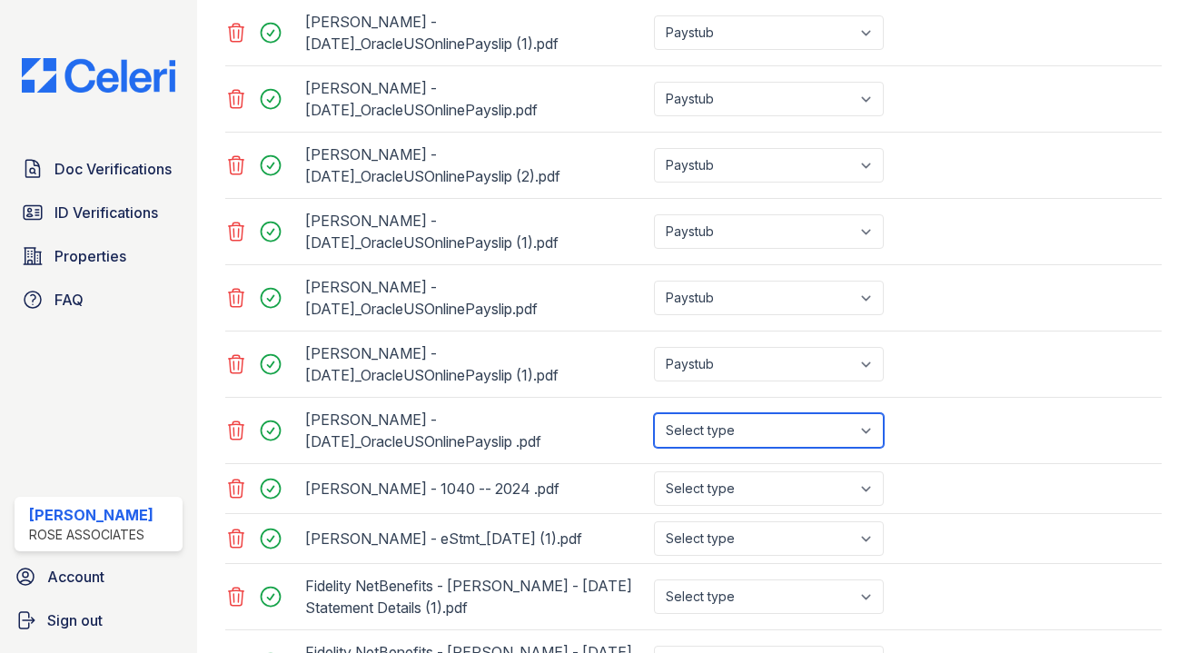
select select "paystub"
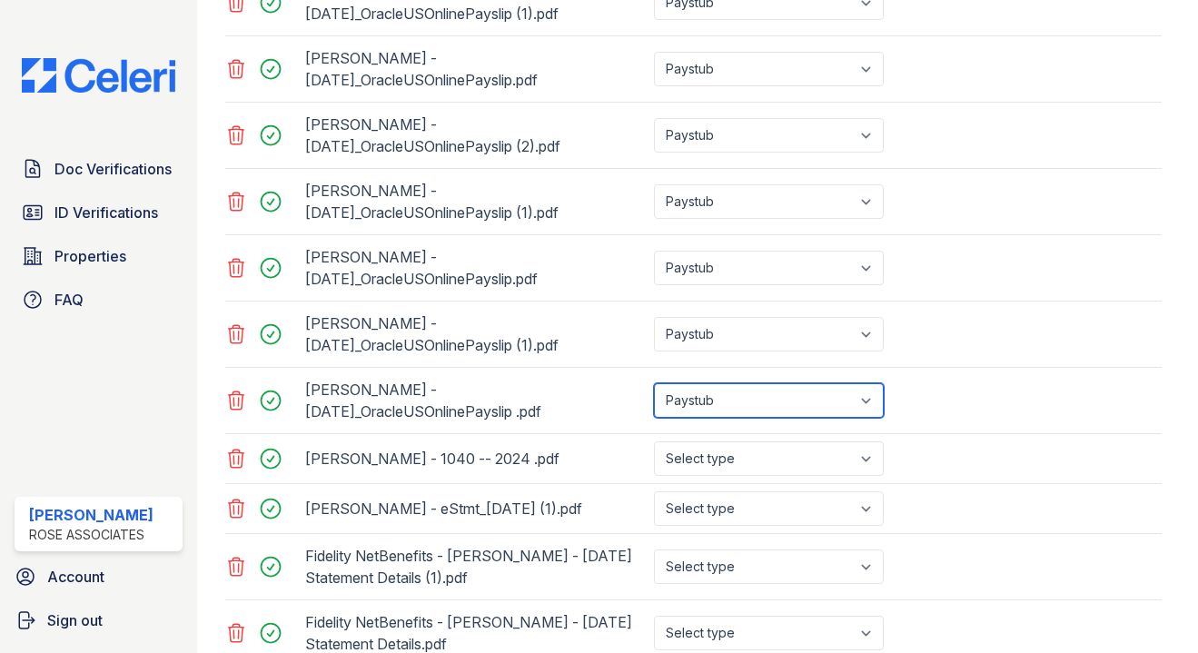
scroll to position [999, 0]
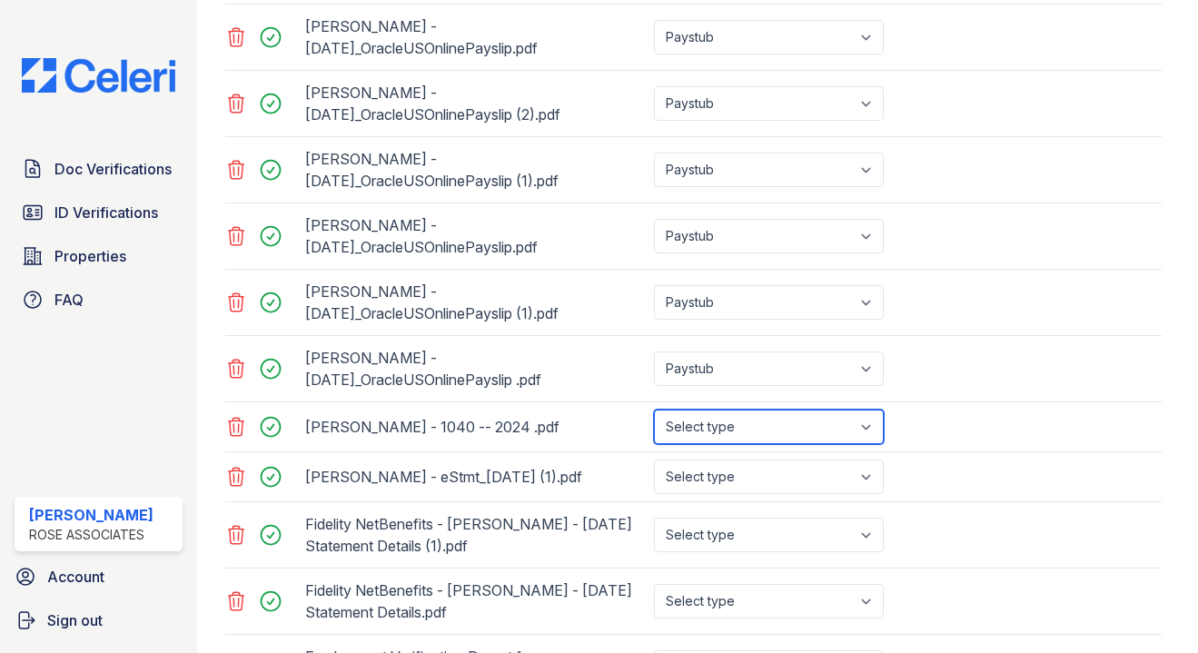
select select "tax_documents"
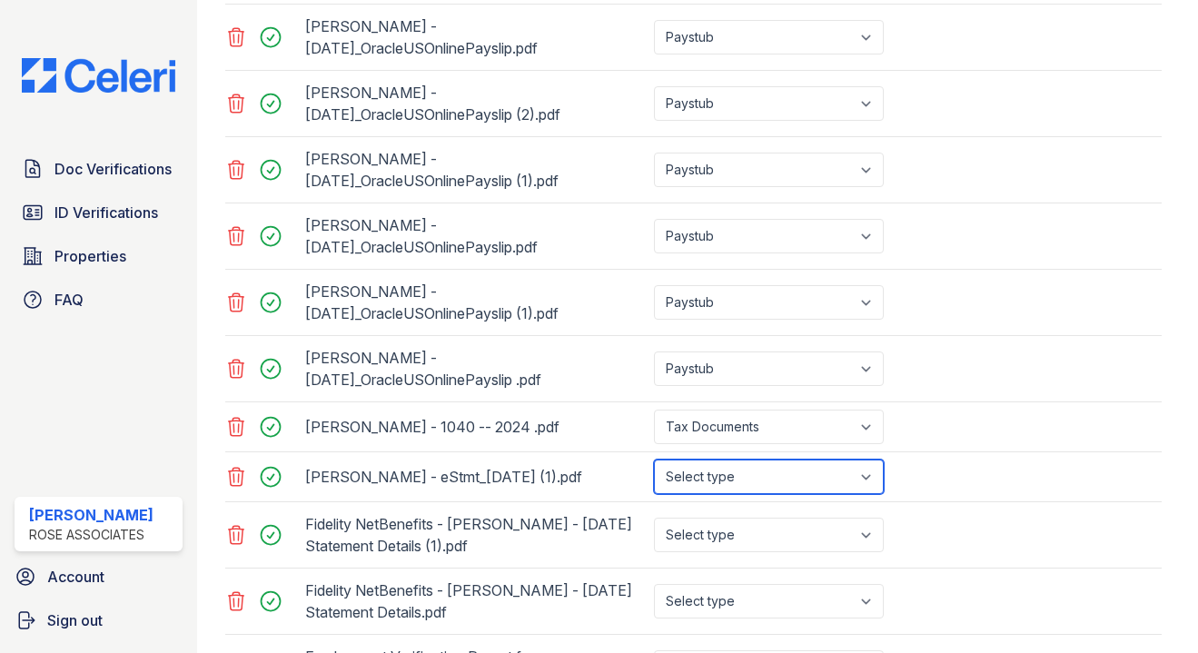
select select "bank_statement"
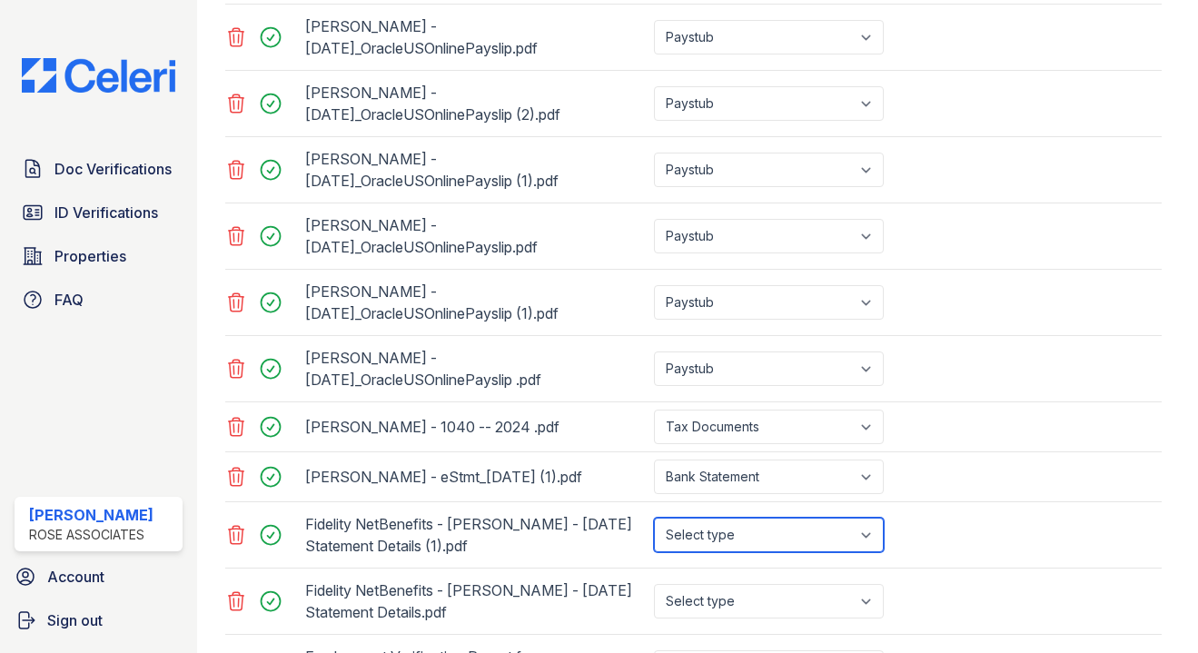
select select "bank_statement"
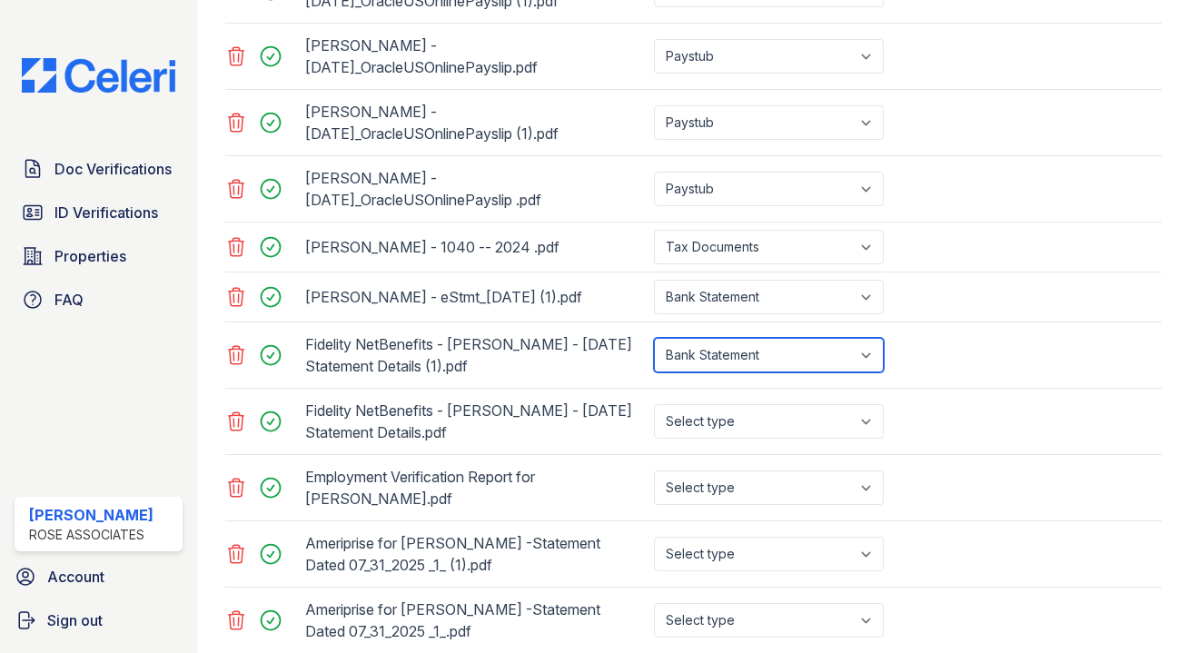
scroll to position [1182, 0]
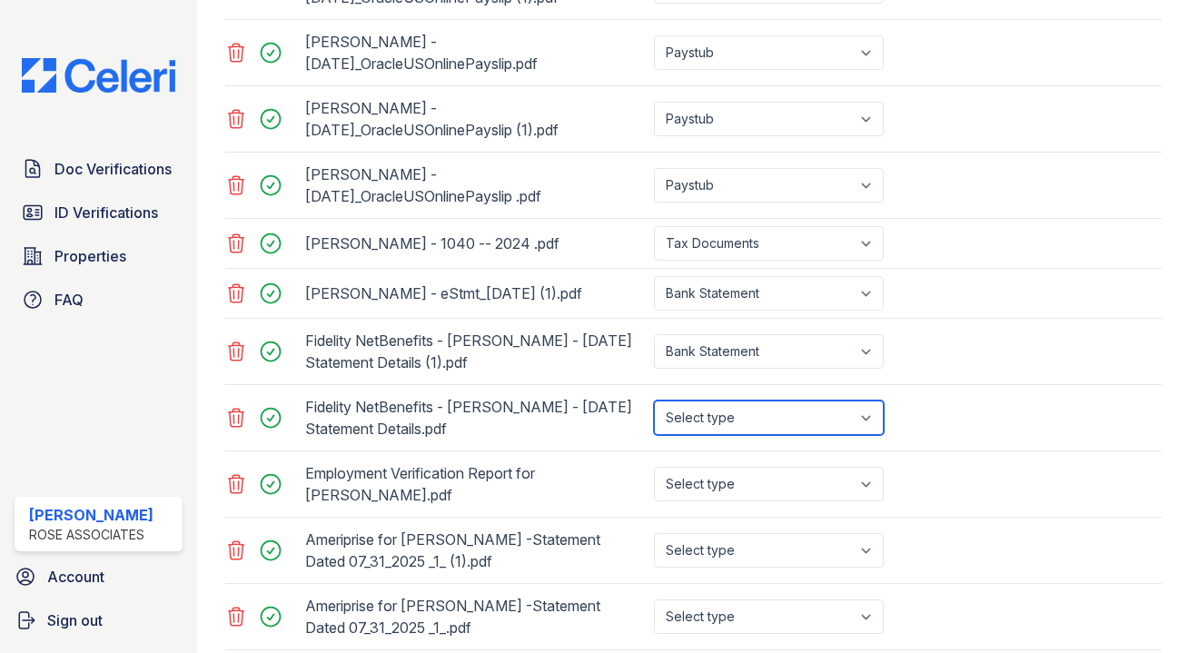
select select "benefit_award_letter"
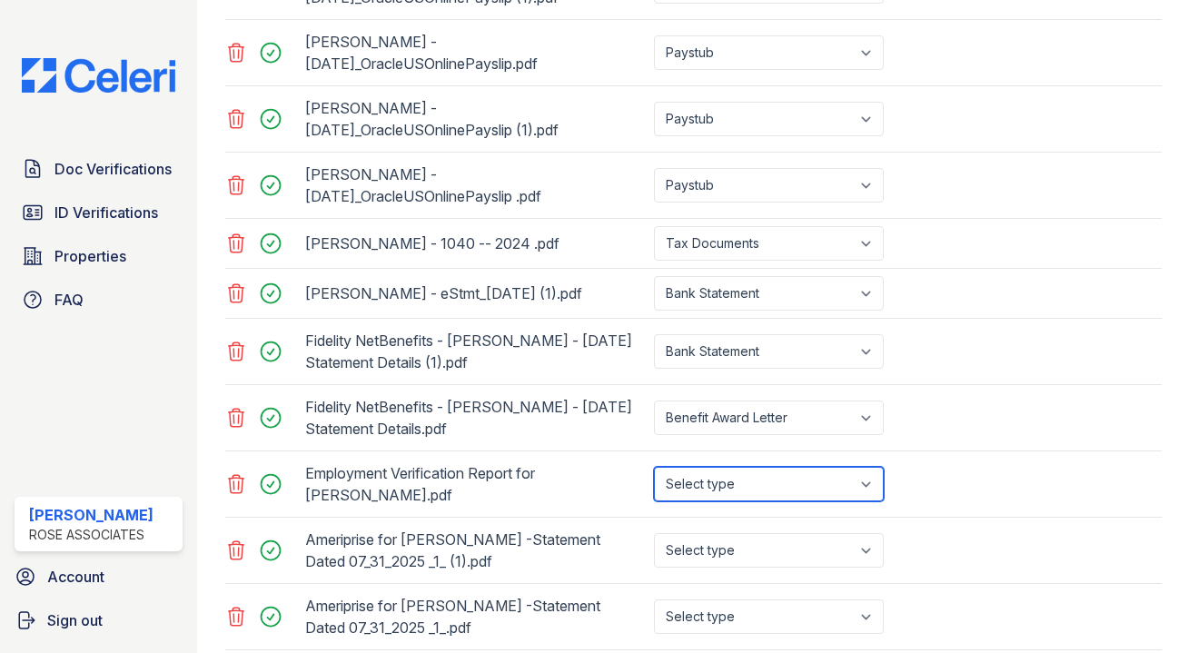
select select "offer_letter"
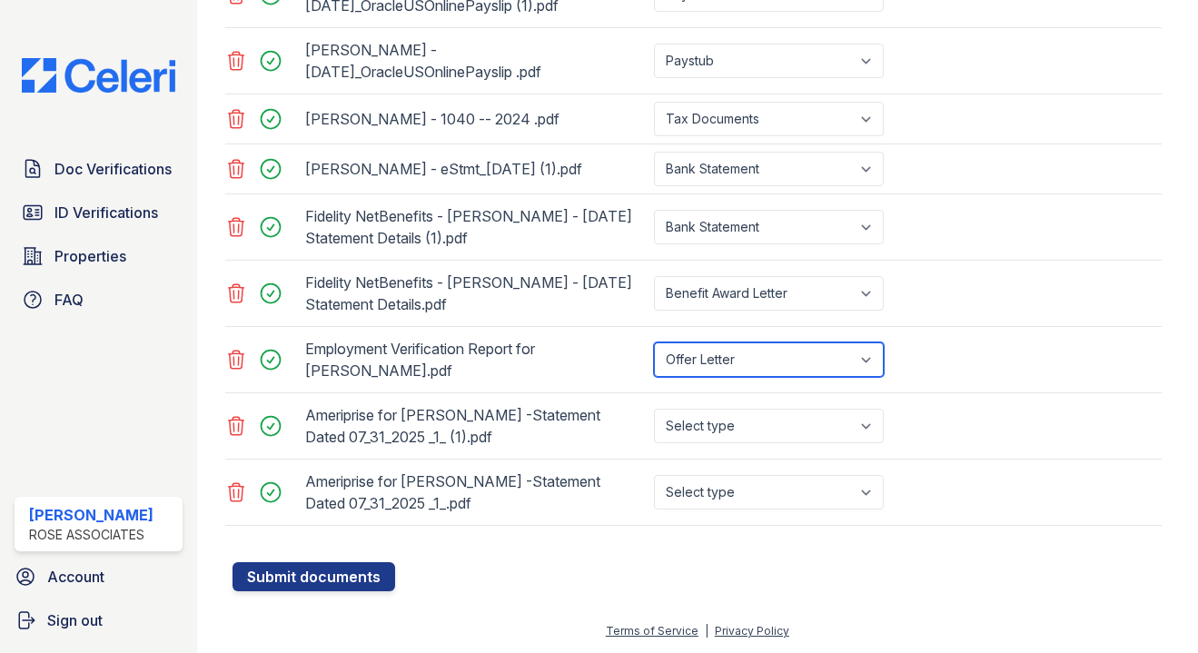
scroll to position [1307, 0]
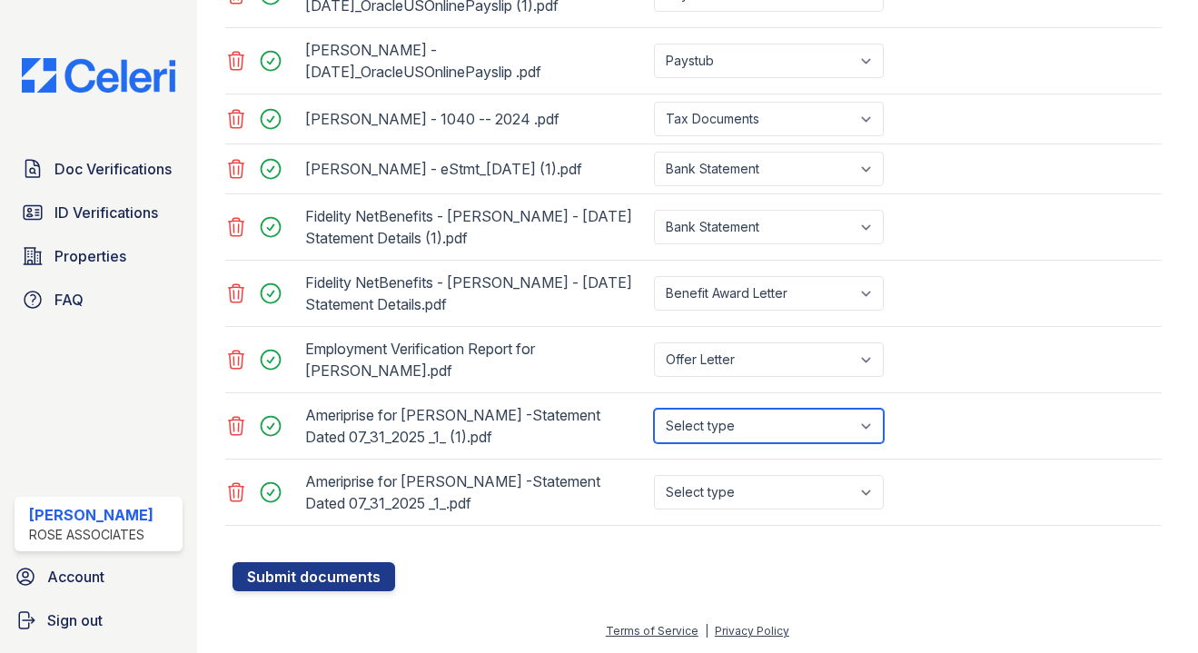
select select "bank_statement"
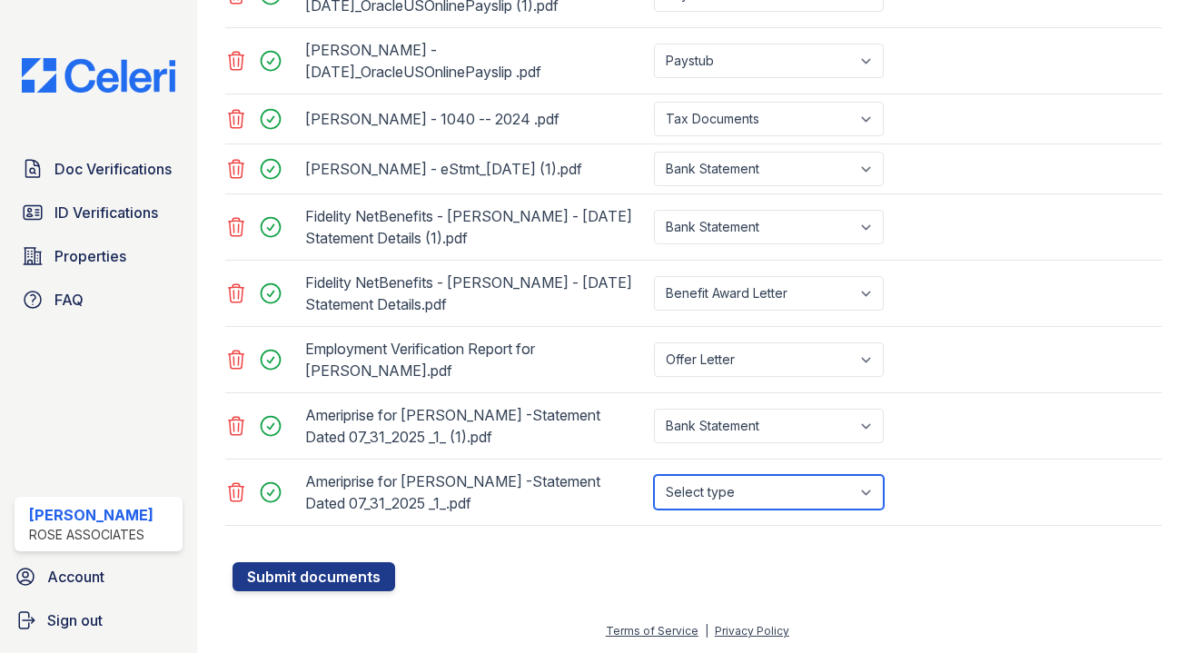
select select "bank_statement"
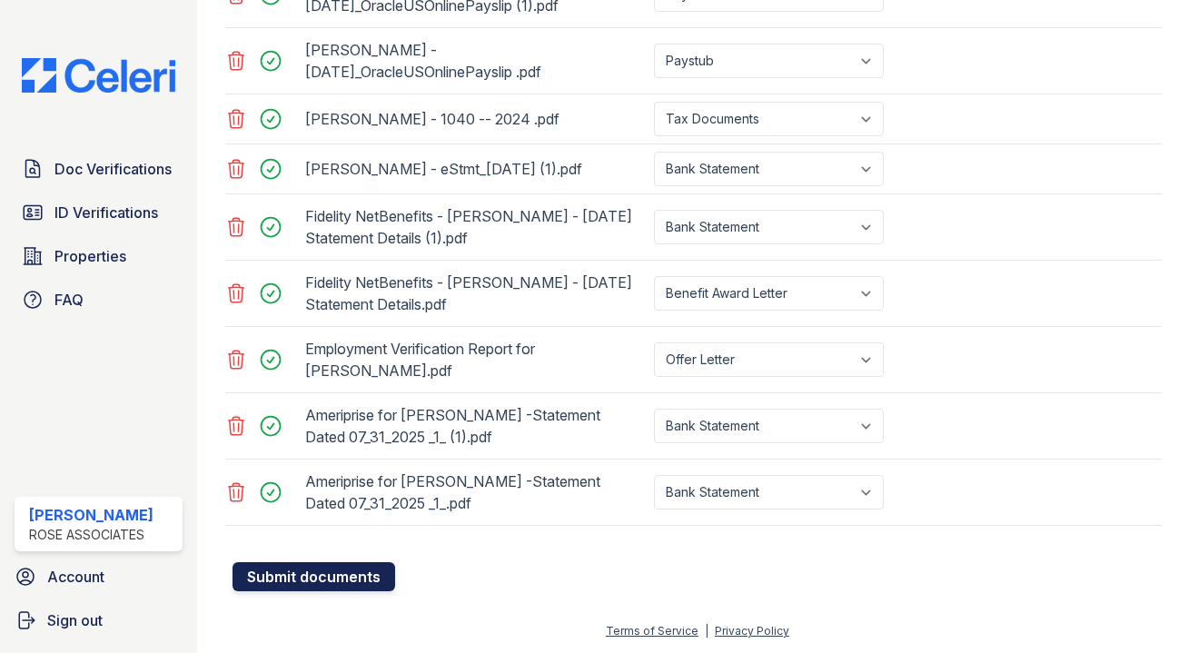
click at [341, 582] on button "Submit documents" at bounding box center [313, 576] width 163 height 29
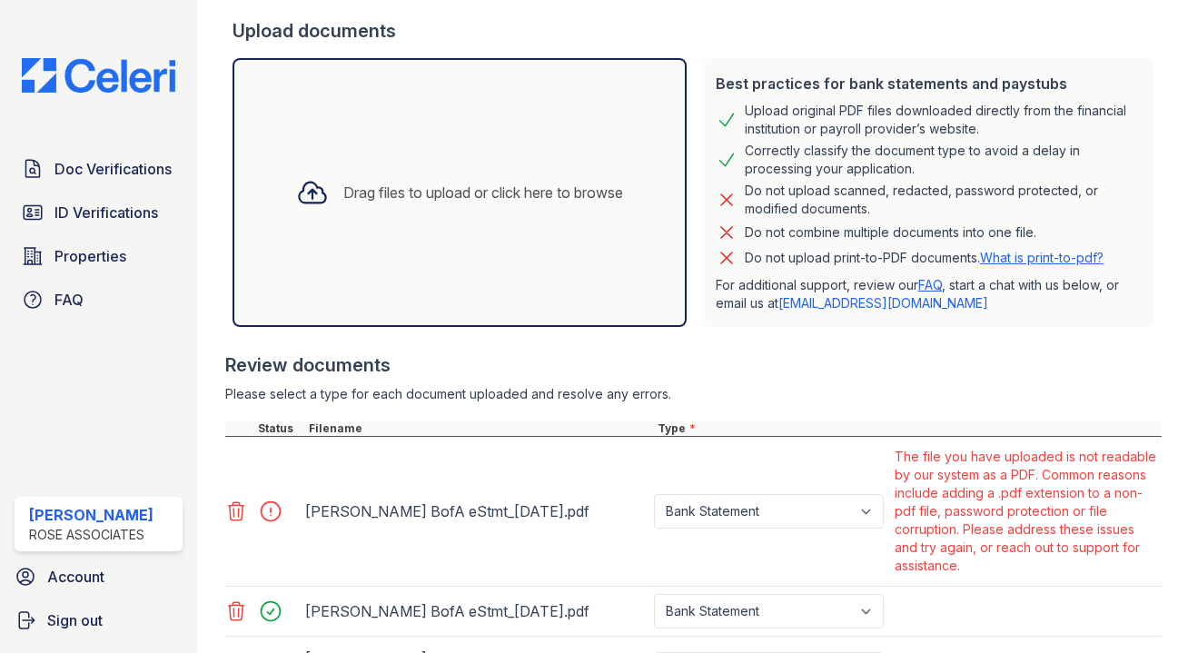
scroll to position [420, 0]
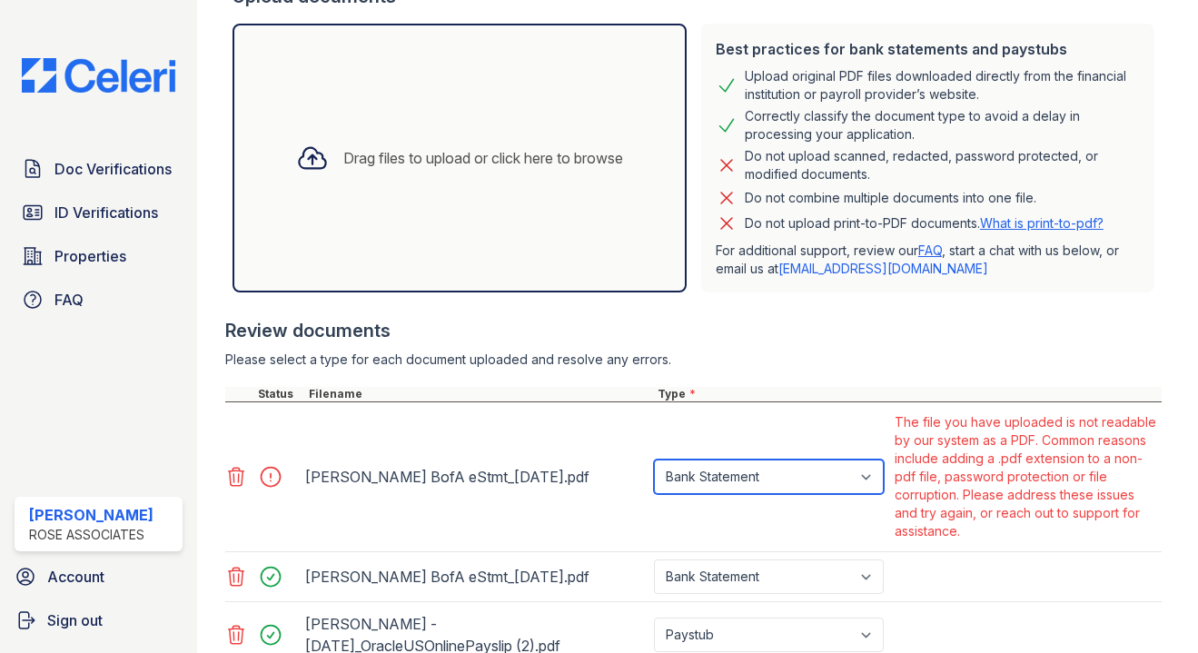
select select "other"
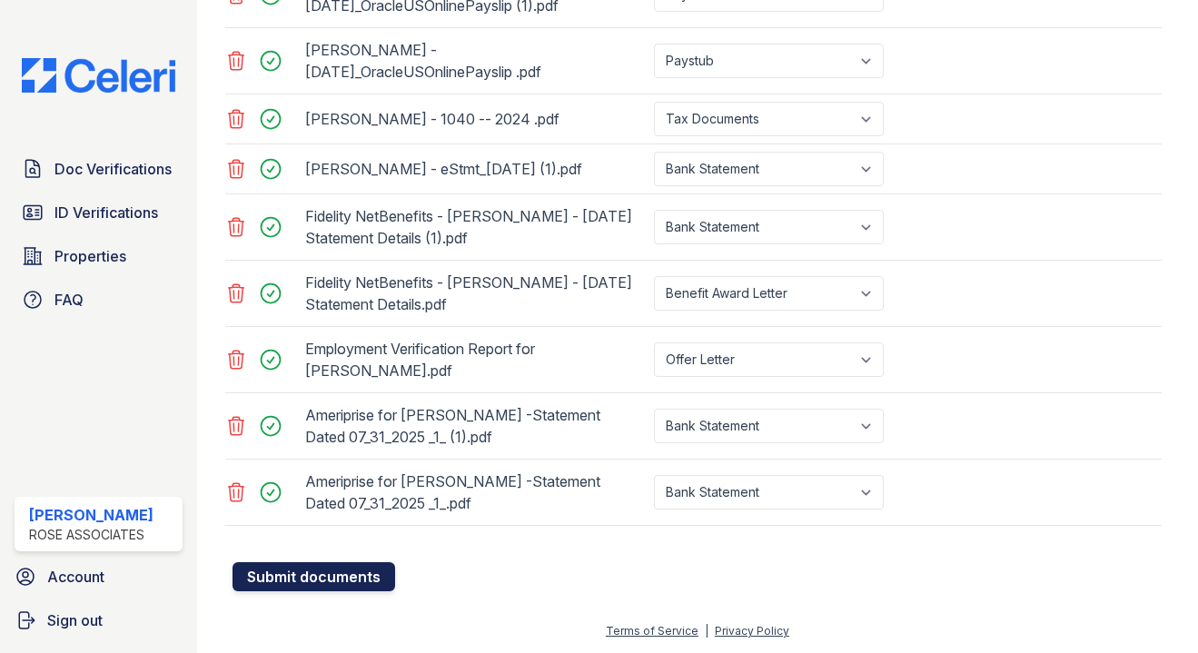
scroll to position [1457, 0]
click at [301, 588] on button "Submit documents" at bounding box center [313, 576] width 163 height 29
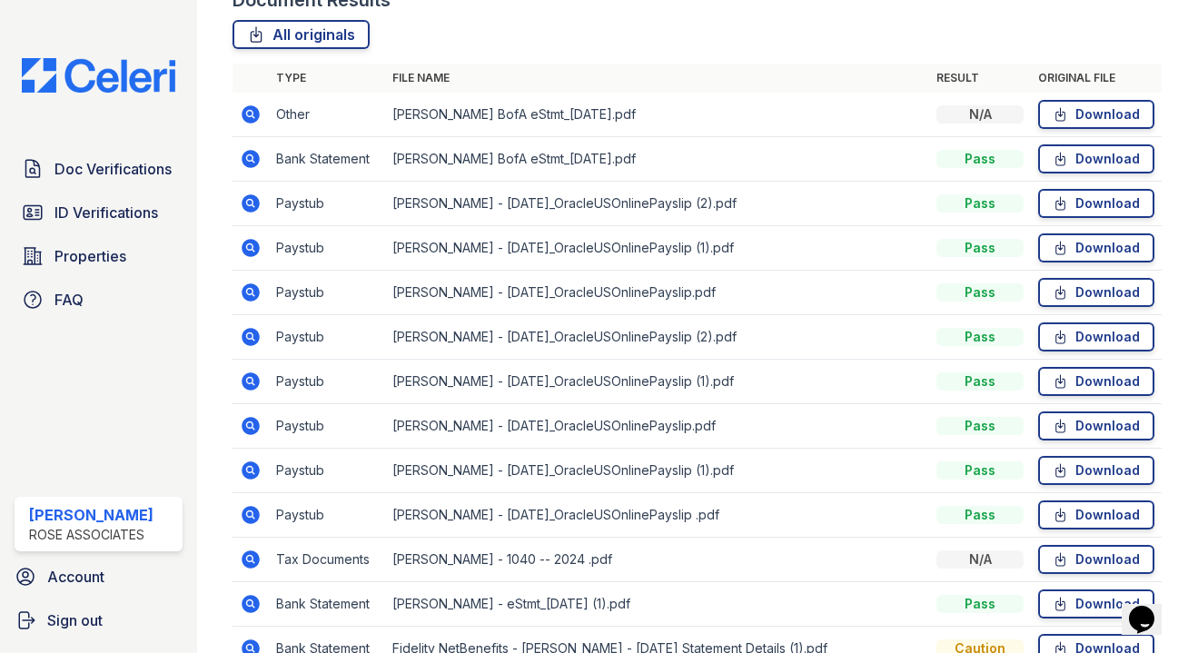
scroll to position [462, 0]
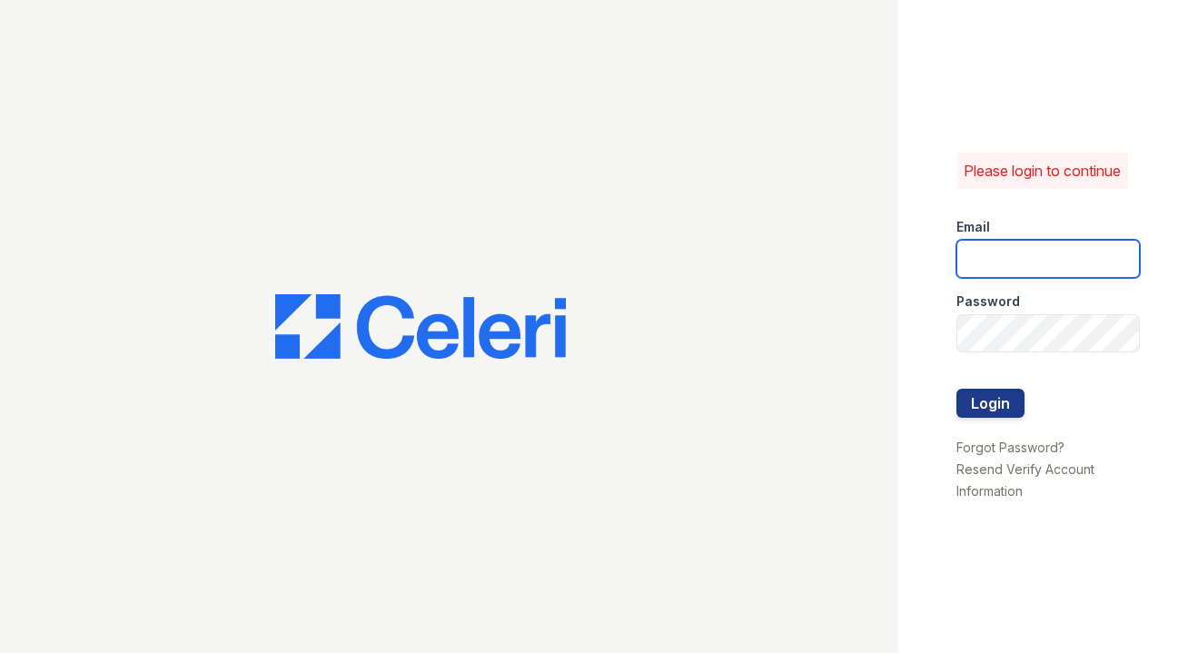
type input "[EMAIL_ADDRESS][DOMAIN_NAME]"
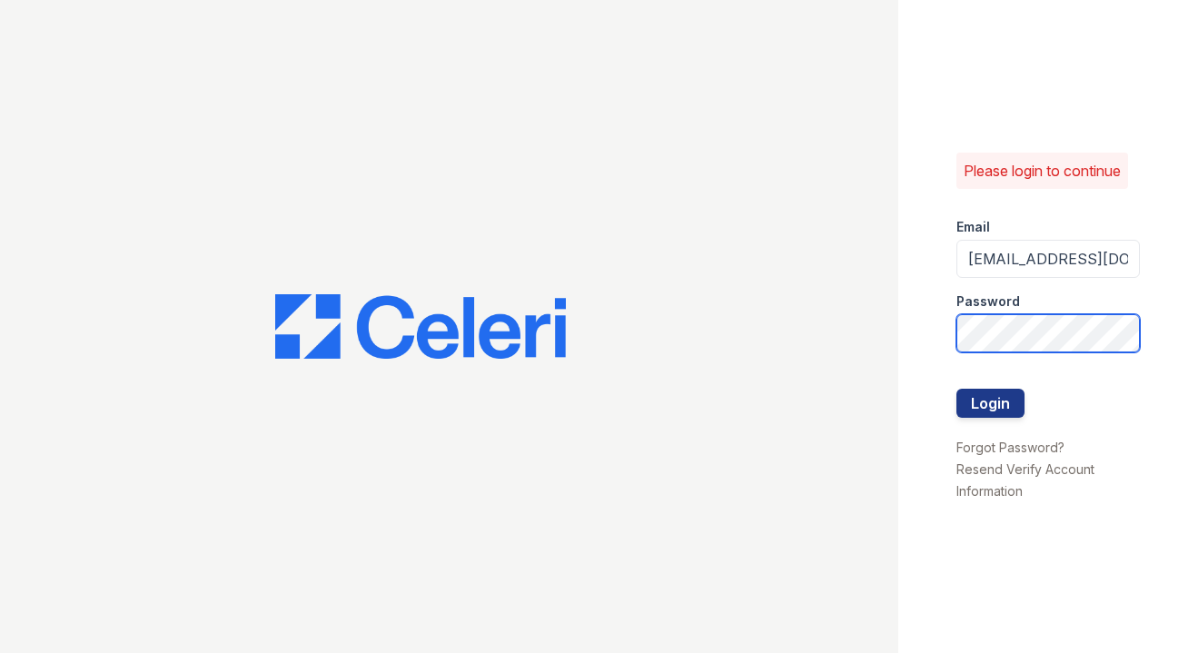
click at [990, 402] on button "Login" at bounding box center [990, 403] width 68 height 29
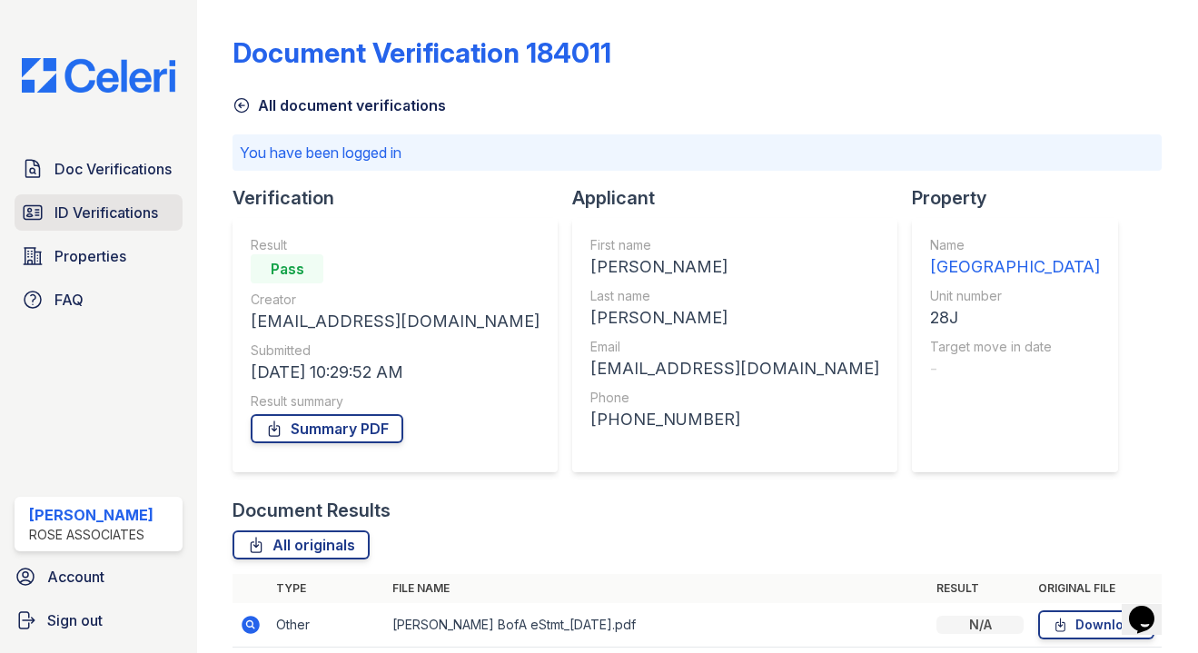
click at [129, 215] on span "ID Verifications" at bounding box center [106, 213] width 104 height 22
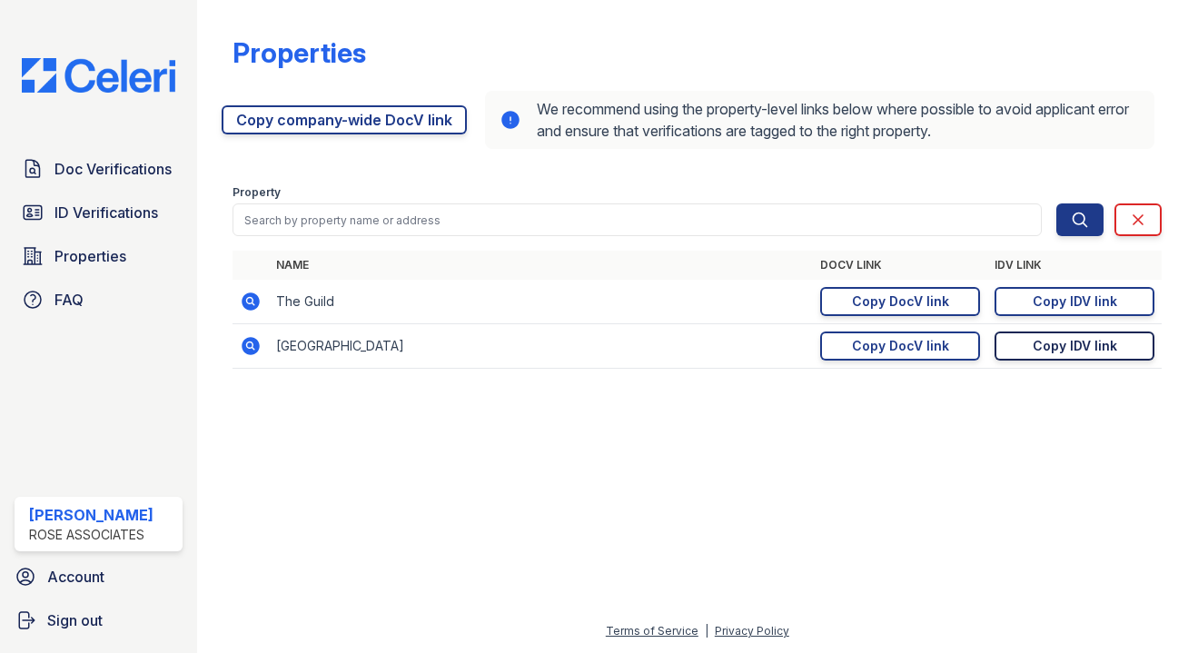
click at [1079, 350] on div "Copy IDV link" at bounding box center [1074, 346] width 84 height 18
